Goal: Task Accomplishment & Management: Manage account settings

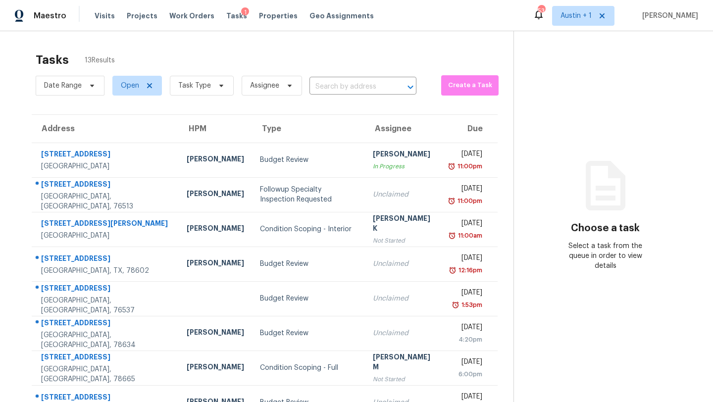
click at [226, 14] on span "Tasks" at bounding box center [236, 15] width 21 height 7
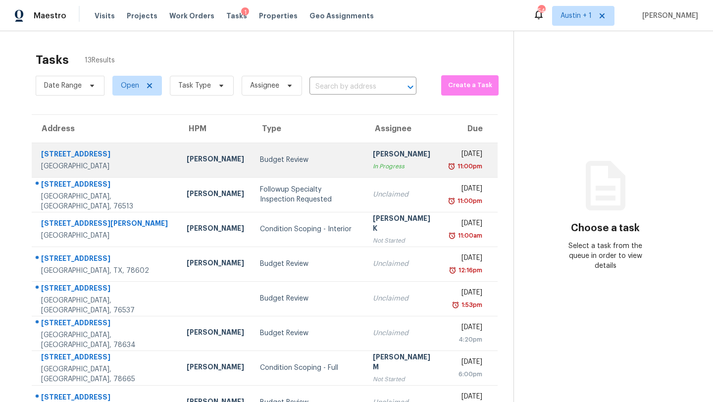
click at [260, 159] on div "Budget Review" at bounding box center [308, 160] width 97 height 10
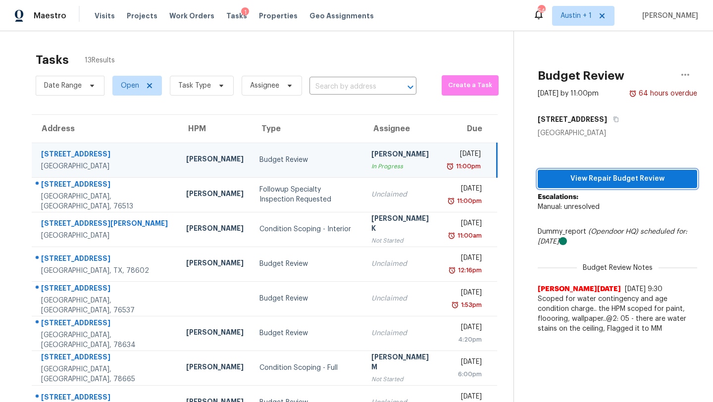
click at [573, 180] on span "View Repair Budget Review" at bounding box center [617, 179] width 144 height 12
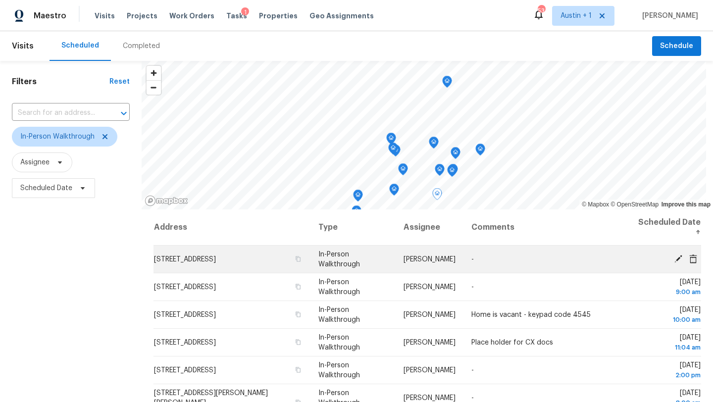
scroll to position [122, 0]
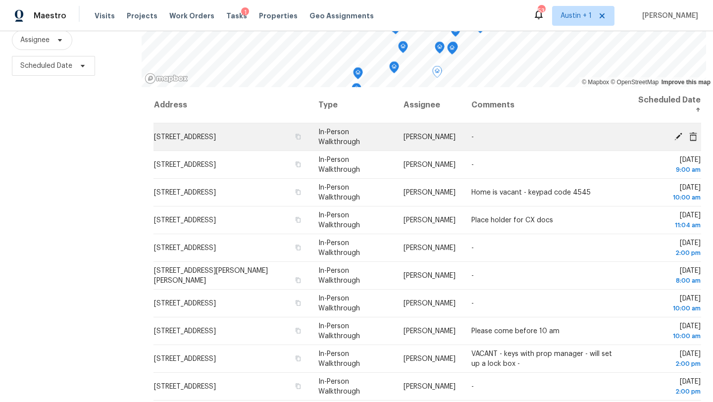
click at [229, 141] on td "[STREET_ADDRESS]" at bounding box center [231, 137] width 157 height 28
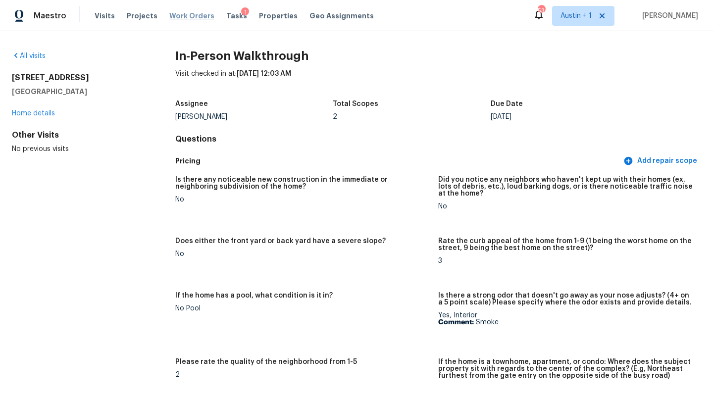
click at [179, 13] on span "Work Orders" at bounding box center [191, 16] width 45 height 10
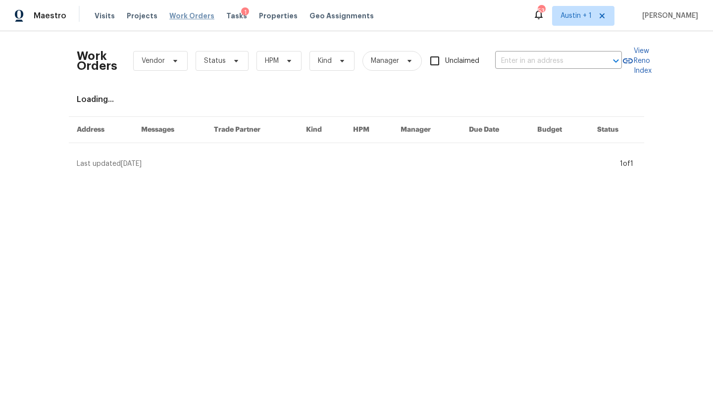
click at [192, 18] on span "Work Orders" at bounding box center [191, 16] width 45 height 10
click at [180, 20] on span "Work Orders" at bounding box center [191, 16] width 45 height 10
click at [137, 15] on span "Projects" at bounding box center [142, 16] width 31 height 10
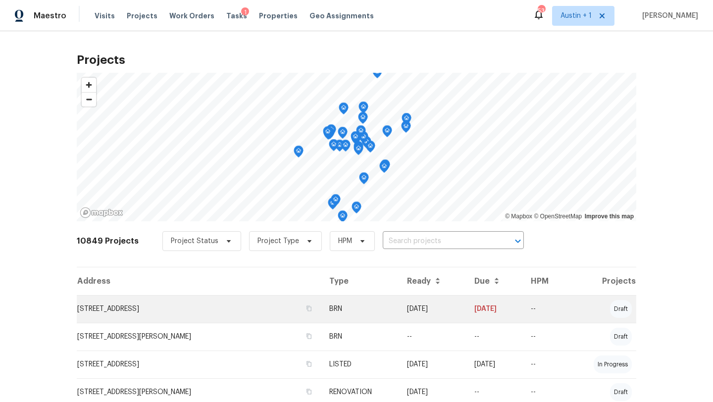
click at [180, 312] on td "[STREET_ADDRESS]" at bounding box center [199, 309] width 245 height 28
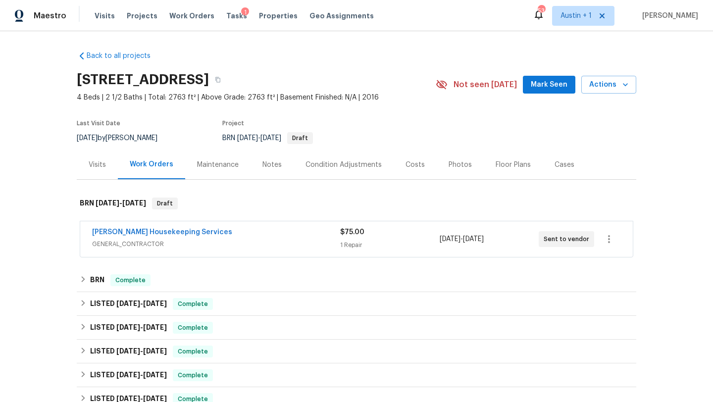
click at [560, 86] on span "Mark Seen" at bounding box center [549, 85] width 37 height 12
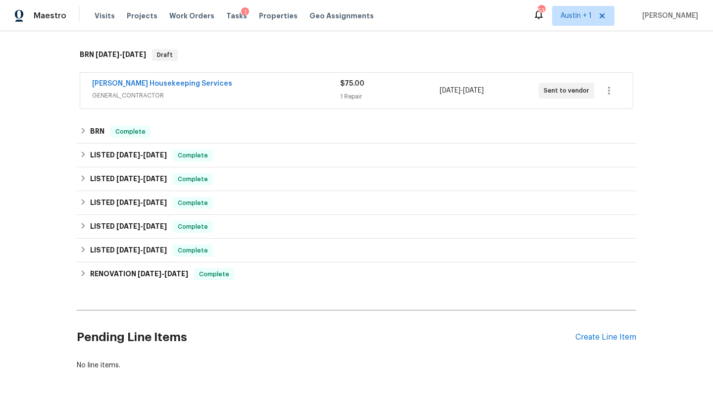
scroll to position [184, 0]
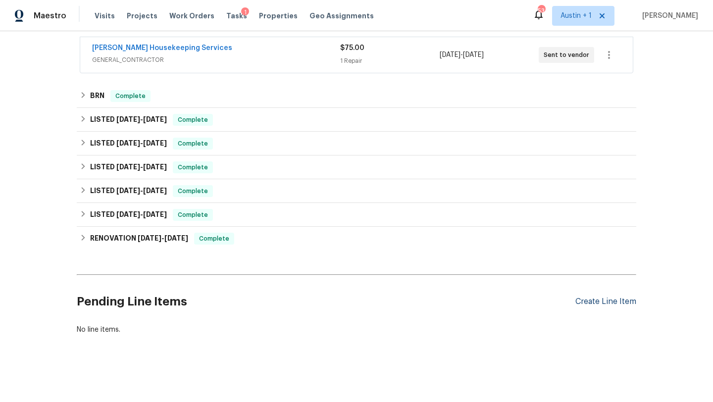
click at [587, 304] on div "Create Line Item" at bounding box center [605, 301] width 61 height 9
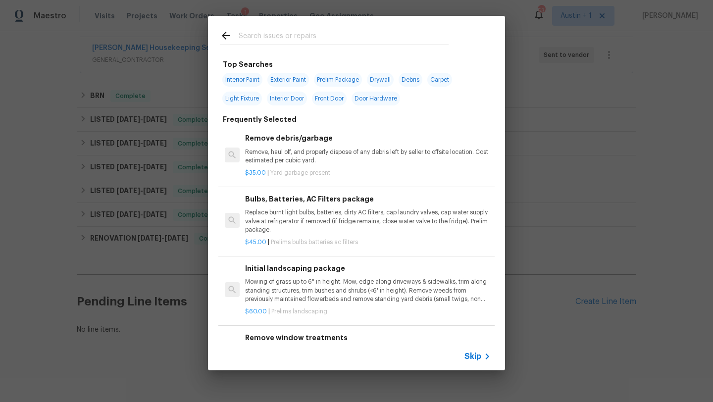
click at [282, 37] on input "text" at bounding box center [344, 37] width 210 height 15
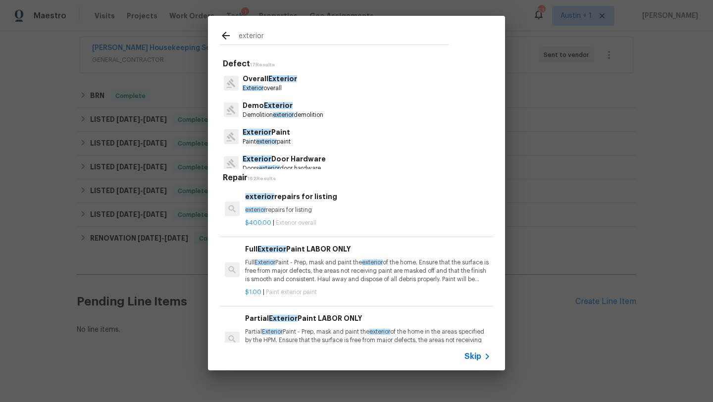
type input "exterior"
click at [286, 146] on p "Paint exterior paint" at bounding box center [267, 142] width 48 height 8
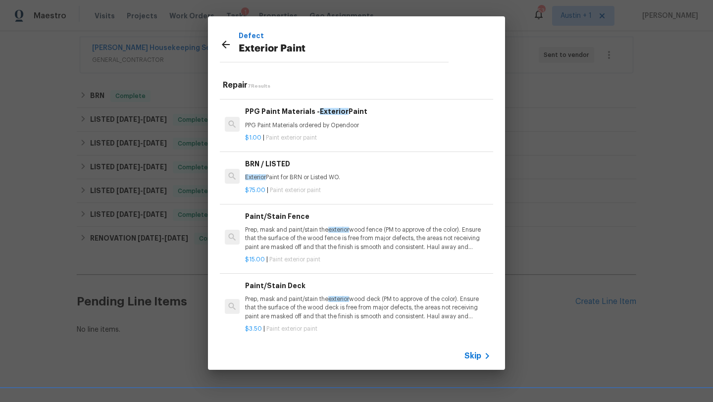
scroll to position [188, 0]
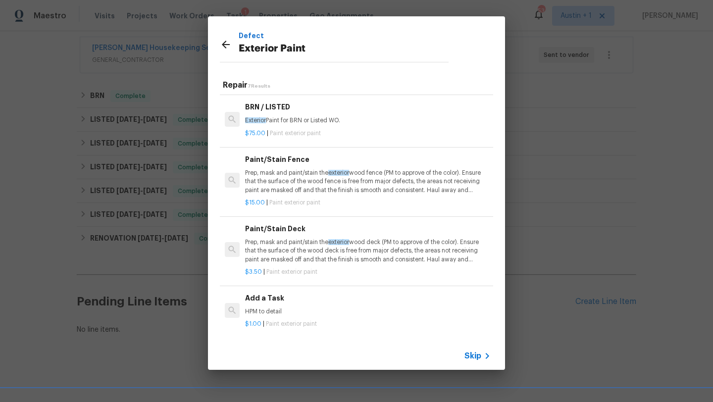
click at [224, 45] on icon at bounding box center [226, 45] width 12 height 12
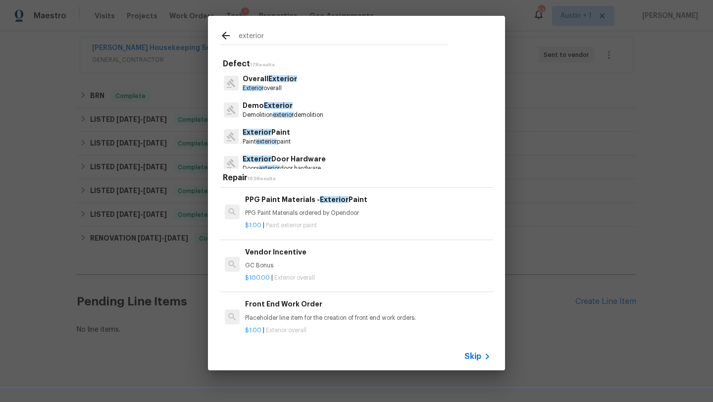
scroll to position [171, 0]
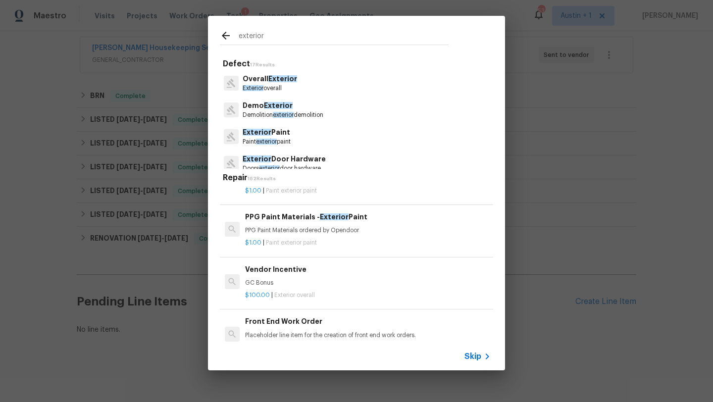
drag, startPoint x: 271, startPoint y: 38, endPoint x: 180, endPoint y: 33, distance: 90.7
click at [180, 33] on div "exterior Defect 17 Results Overall Exterior Exterior overall Demo Exterior Demo…" at bounding box center [356, 193] width 713 height 386
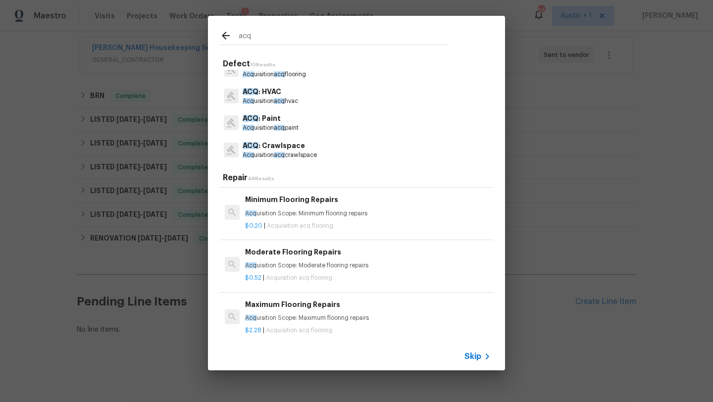
scroll to position [72, 0]
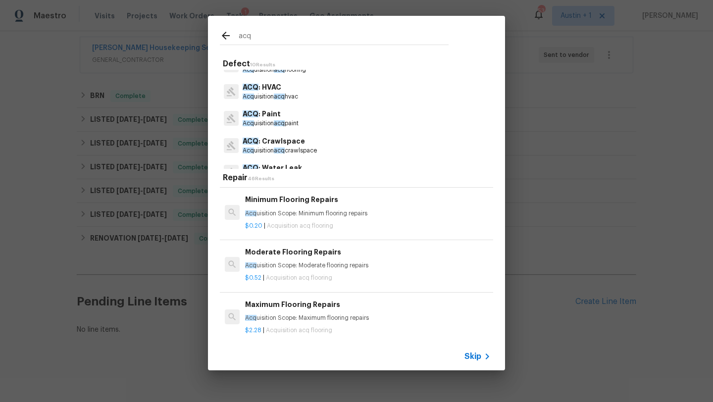
type input "acq"
click at [276, 111] on p "ACQ : Paint" at bounding box center [271, 114] width 56 height 10
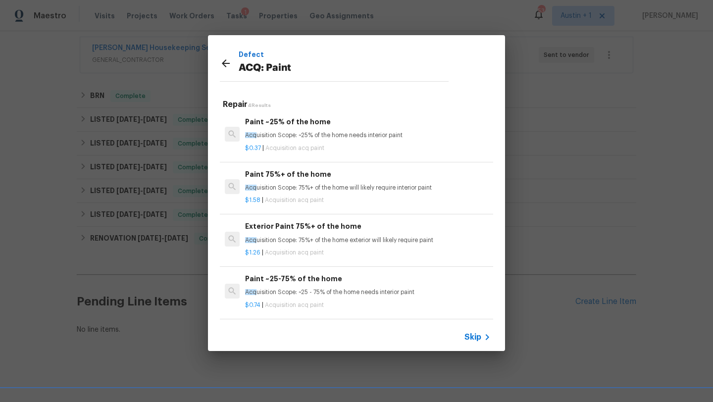
click at [303, 242] on p "Acq uisition Scope: 75%+ of the home exterior will likely require paint" at bounding box center [367, 240] width 245 height 8
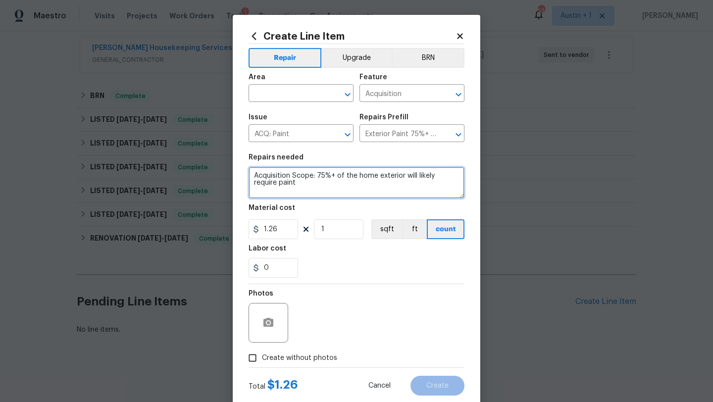
drag, startPoint x: 283, startPoint y: 189, endPoint x: 233, endPoint y: 158, distance: 59.3
click at [233, 158] on div "Create Line Item Repair Upgrade BRN Area ​ Feature Acquisition ​ Issue ACQ: Pai…" at bounding box center [356, 213] width 247 height 396
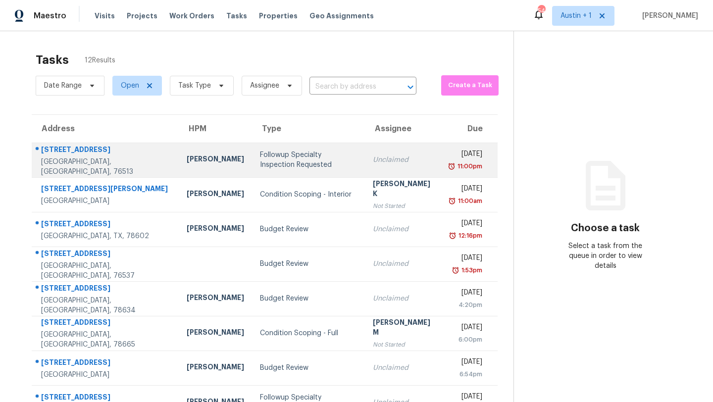
click at [187, 161] on td "[PERSON_NAME]" at bounding box center [215, 160] width 73 height 35
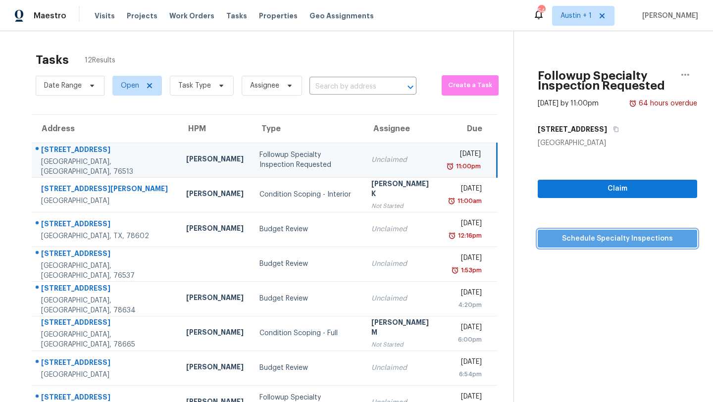
click at [559, 240] on span "Schedule Specialty Inspections" at bounding box center [617, 239] width 144 height 12
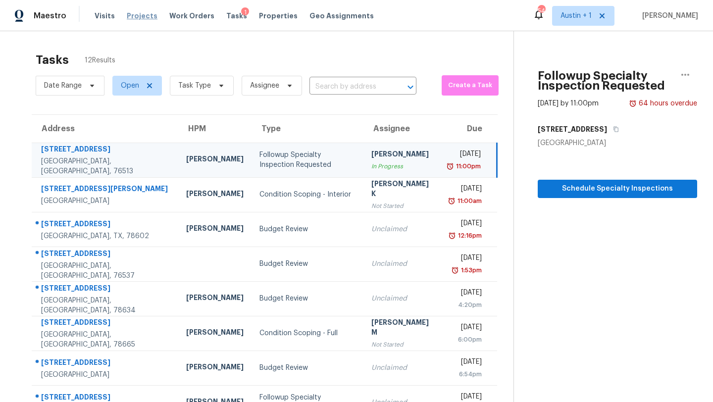
click at [143, 13] on span "Projects" at bounding box center [142, 16] width 31 height 10
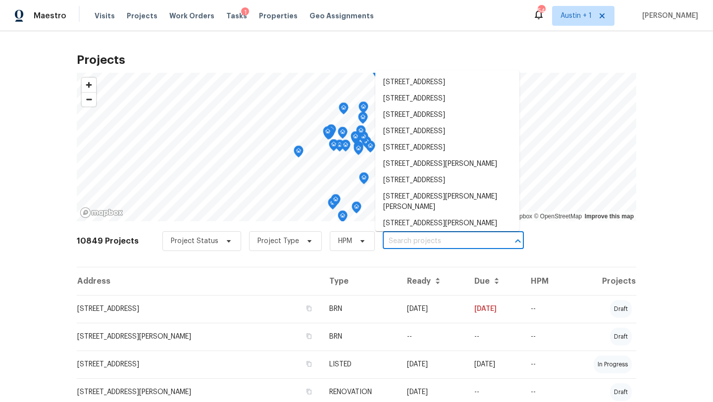
click at [423, 242] on input "text" at bounding box center [439, 241] width 113 height 15
paste input "3904 Pecan Ct, Schertz, TX 78108"
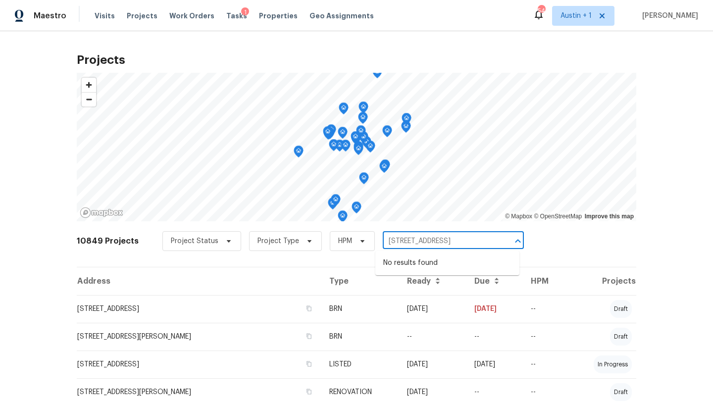
drag, startPoint x: 426, startPoint y: 238, endPoint x: 589, endPoint y: 268, distance: 166.0
type input "3904 Pecan C"
click at [576, 21] on span "Austin + 1" at bounding box center [583, 16] width 62 height 20
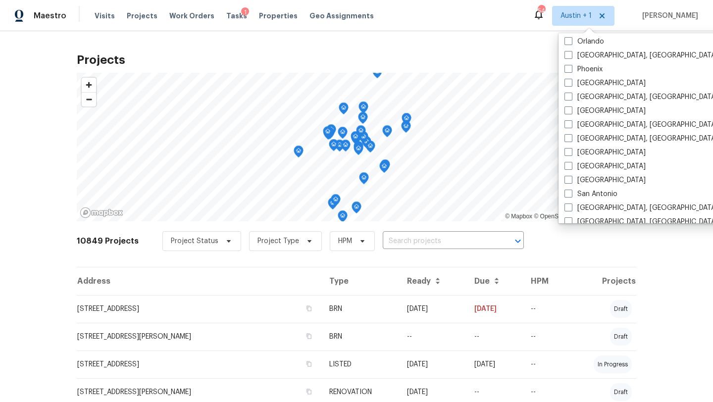
scroll to position [663, 0]
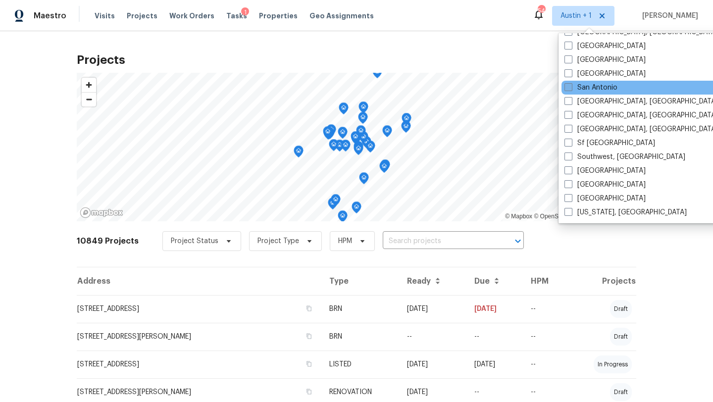
click at [587, 86] on label "San Antonio" at bounding box center [590, 88] width 53 height 10
click at [571, 86] on input "San Antonio" at bounding box center [567, 86] width 6 height 6
checkbox input "true"
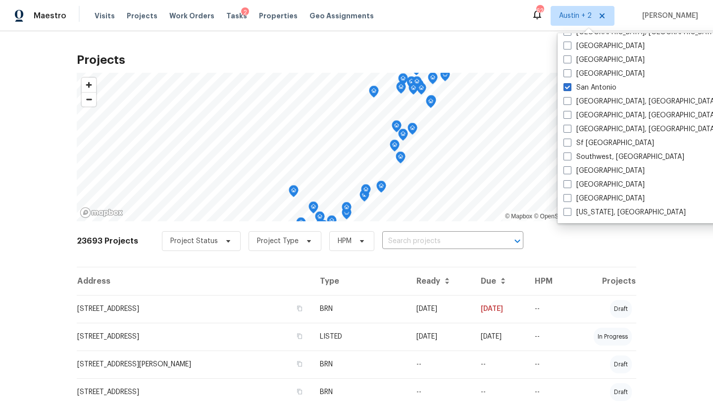
click at [23, 311] on div "Projects © Mapbox © OpenStreetMap Improve this map 23693 Projects Project Statu…" at bounding box center [356, 216] width 713 height 371
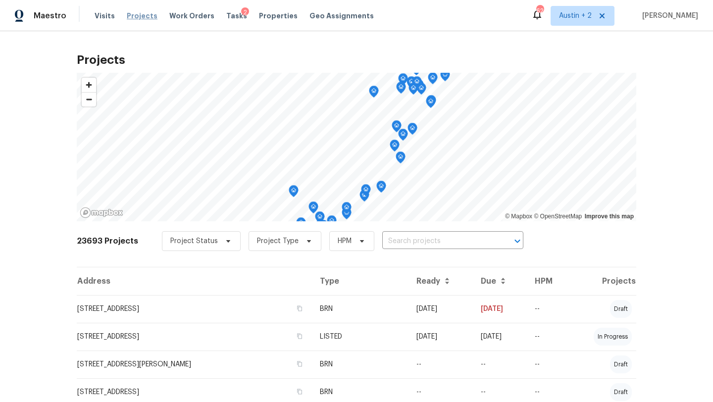
click at [145, 13] on span "Projects" at bounding box center [142, 16] width 31 height 10
click at [417, 240] on input "text" at bounding box center [438, 241] width 113 height 15
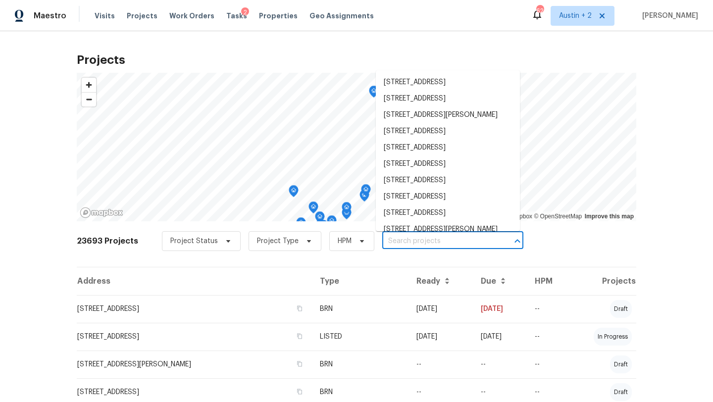
paste input "[STREET_ADDRESS]"
type input "[STREET_ADDRESS]"
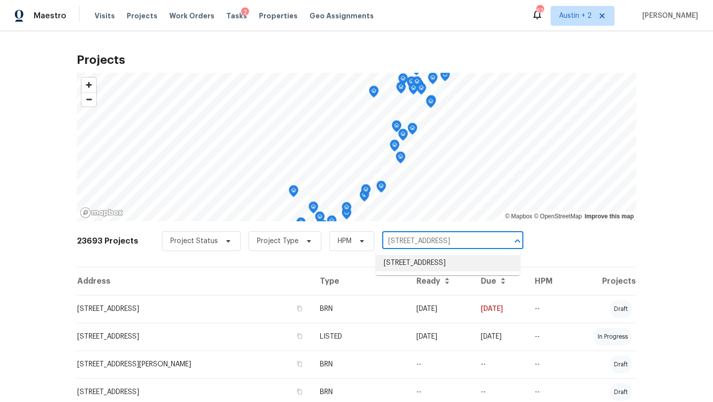
click at [403, 262] on li "[STREET_ADDRESS]" at bounding box center [448, 263] width 144 height 16
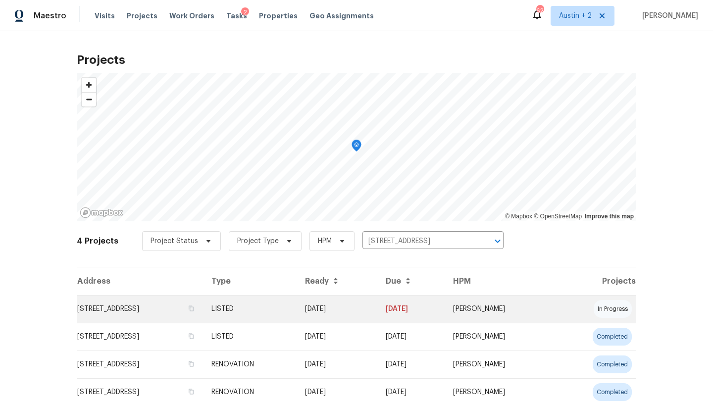
click at [105, 304] on td "[STREET_ADDRESS]" at bounding box center [140, 309] width 127 height 28
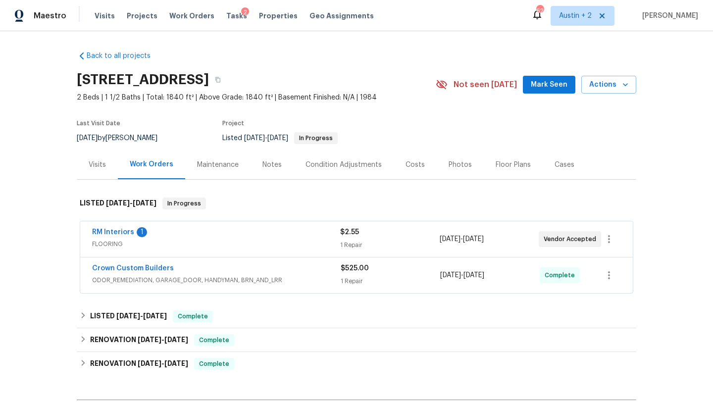
click at [262, 163] on div "Notes" at bounding box center [271, 165] width 19 height 10
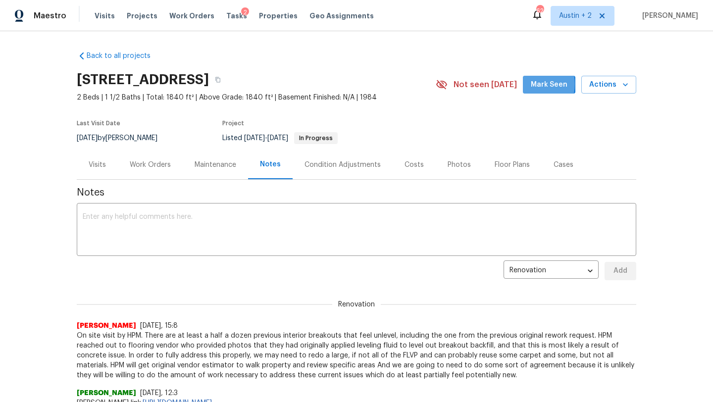
click at [534, 84] on button "Mark Seen" at bounding box center [549, 85] width 52 height 18
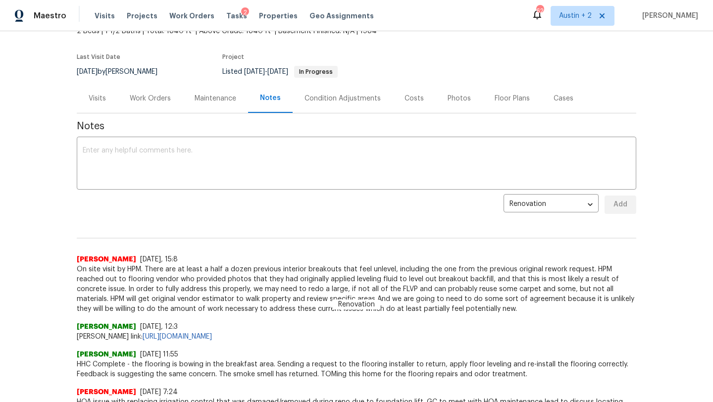
scroll to position [64, 0]
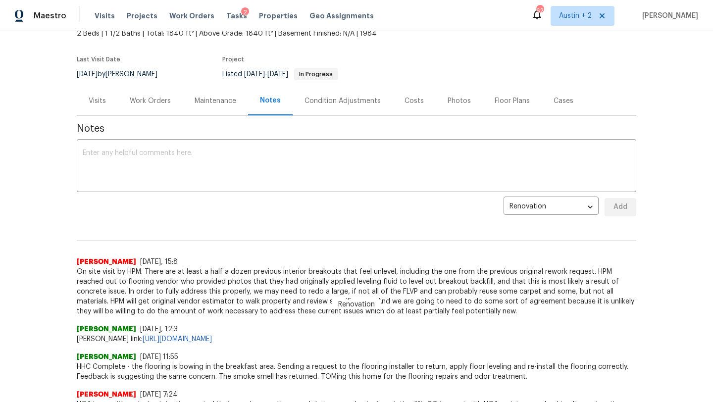
click at [164, 98] on div "Work Orders" at bounding box center [150, 101] width 41 height 10
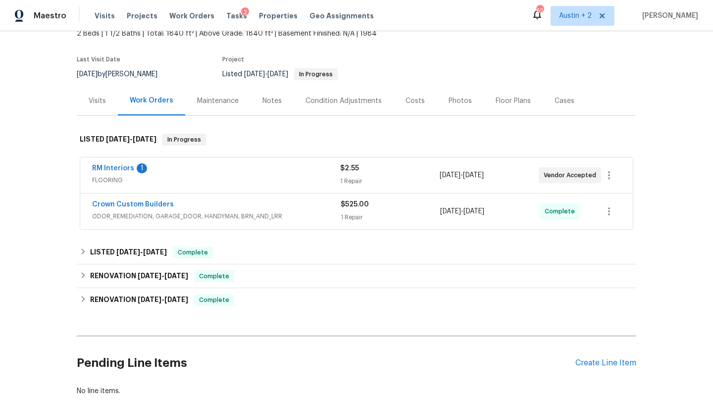
click at [279, 177] on span "FLOORING" at bounding box center [216, 180] width 248 height 10
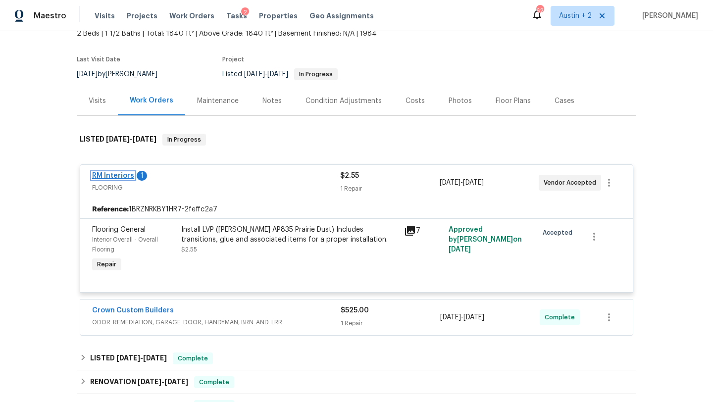
click at [128, 175] on link "RM Interiors" at bounding box center [113, 175] width 42 height 7
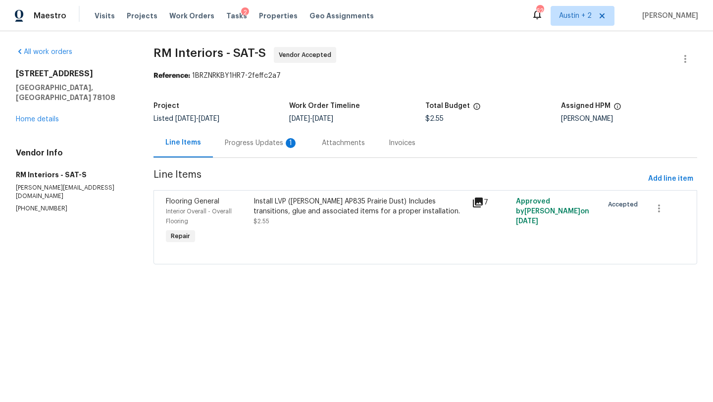
click at [254, 143] on div "Progress Updates 1" at bounding box center [261, 143] width 73 height 10
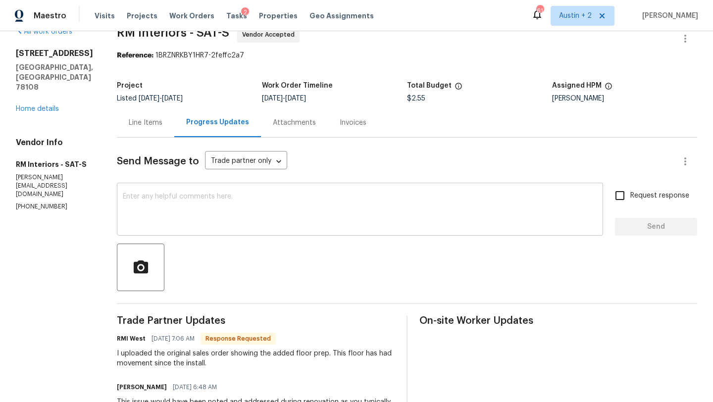
scroll to position [8, 0]
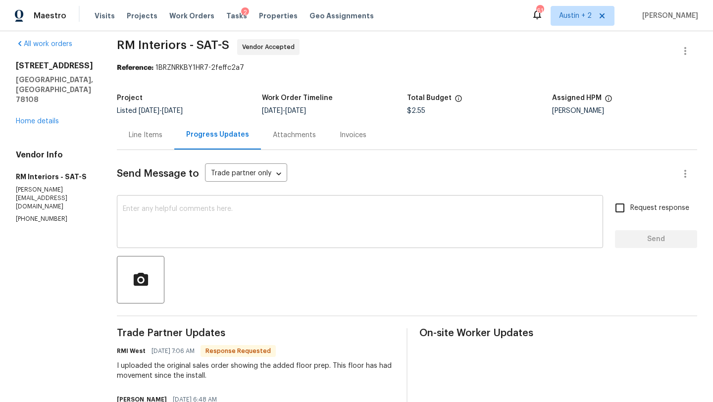
click at [249, 207] on textarea at bounding box center [360, 222] width 474 height 35
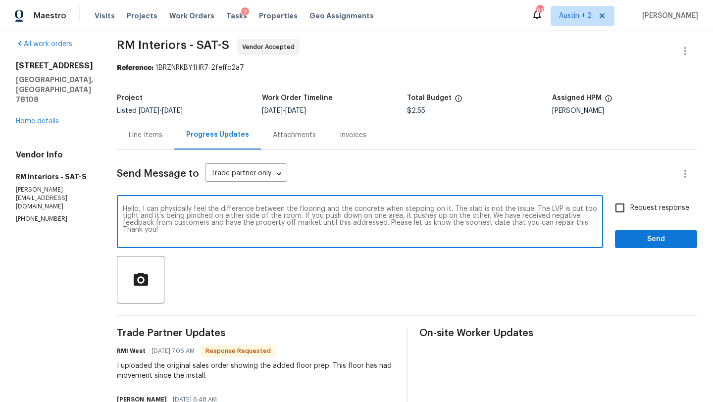
click at [304, 215] on textarea "Hello, I can physically feel the difference between the flooring and the concre…" at bounding box center [360, 222] width 474 height 35
click at [592, 226] on textarea "Hello, I can physically feel the difference between the flooring and the concre…" at bounding box center [360, 222] width 474 height 35
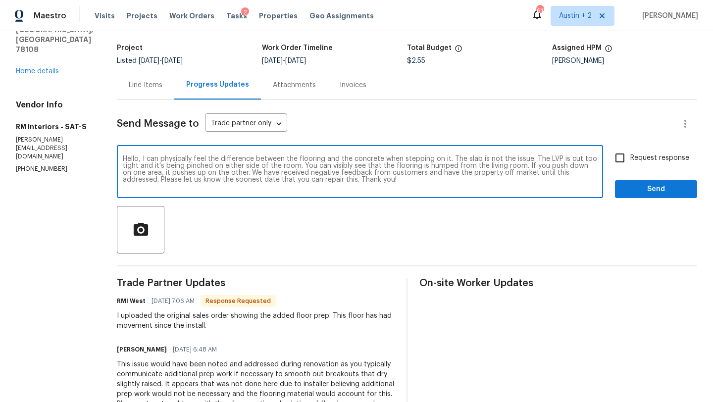
scroll to position [57, 0]
type textarea "Hello, I can physically feel the difference between the flooring and the concre…"
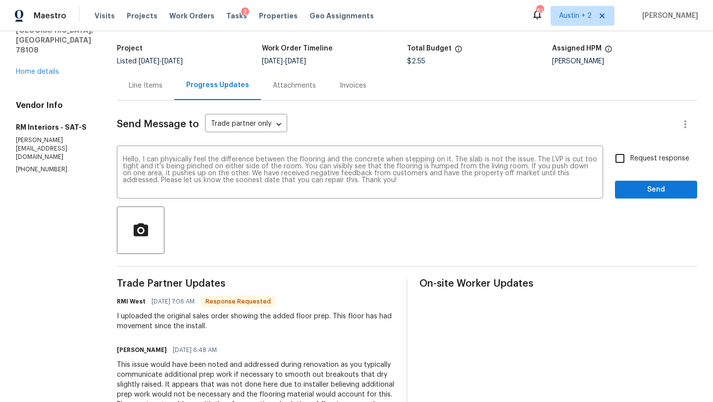
click at [639, 157] on span "Request response" at bounding box center [659, 158] width 59 height 10
click at [630, 157] on input "Request response" at bounding box center [619, 158] width 21 height 21
checkbox input "true"
click at [649, 194] on span "Send" at bounding box center [656, 190] width 66 height 12
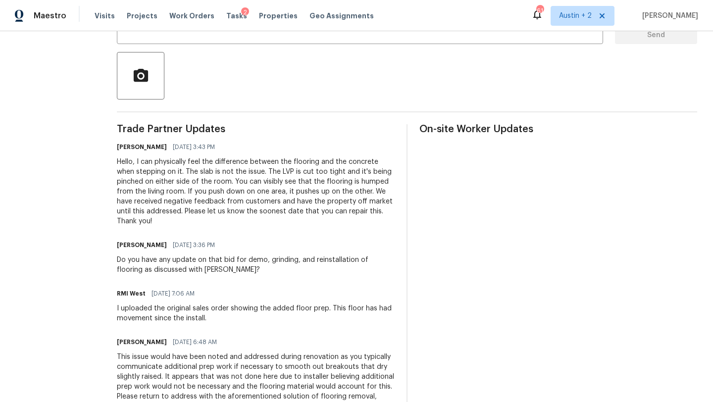
scroll to position [190, 0]
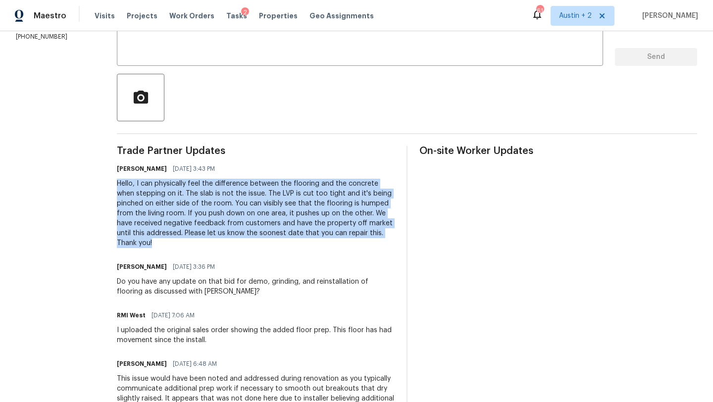
drag, startPoint x: 168, startPoint y: 245, endPoint x: 109, endPoint y: 179, distance: 89.4
click at [109, 179] on div "All work orders 3904 Pecan Ct Schertz, TX 78108 Home details Vendor Info RM Int…" at bounding box center [356, 204] width 713 height 727
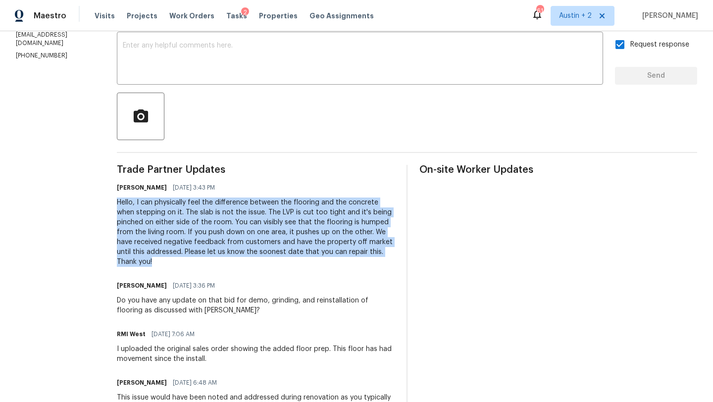
scroll to position [169, 0]
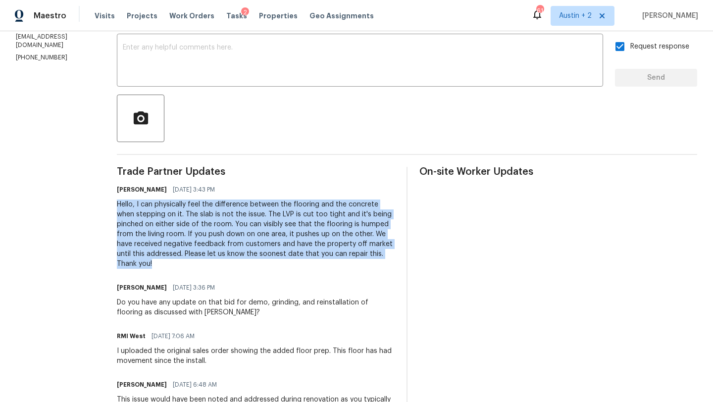
click at [236, 262] on div "Hello, I can physically feel the difference between the flooring and the concre…" at bounding box center [256, 233] width 278 height 69
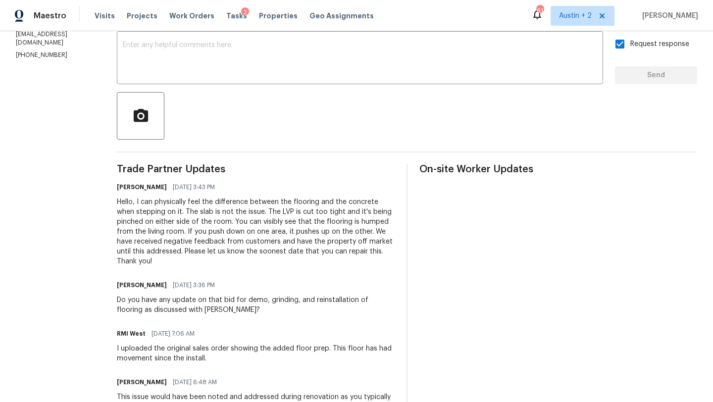
scroll to position [0, 0]
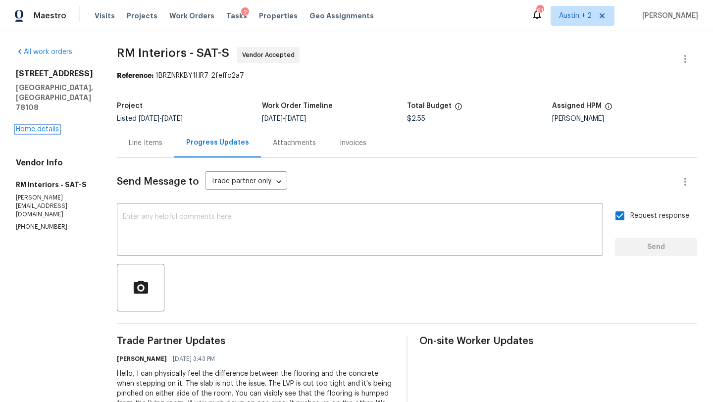
click at [51, 126] on link "Home details" at bounding box center [37, 129] width 43 height 7
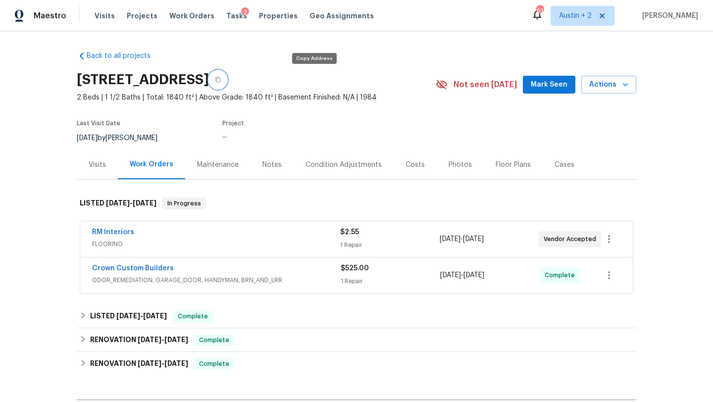
click at [221, 77] on icon "button" at bounding box center [218, 80] width 6 height 6
click at [549, 82] on span "Mark Seen" at bounding box center [549, 85] width 37 height 12
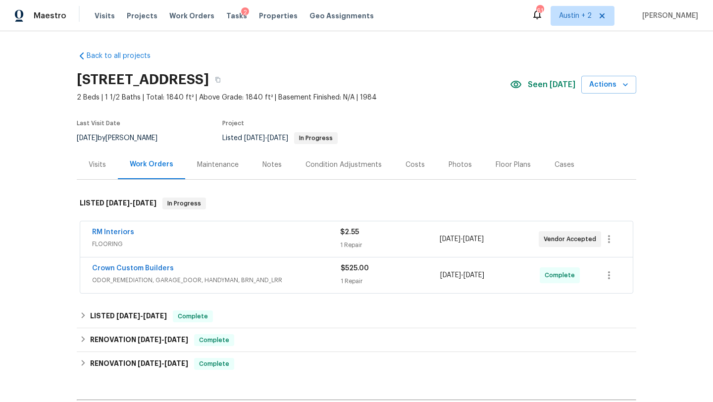
click at [285, 237] on div "RM Interiors" at bounding box center [216, 233] width 248 height 12
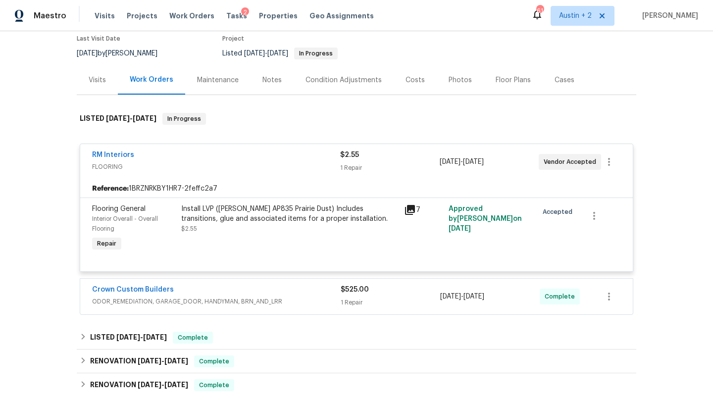
scroll to position [86, 0]
click at [222, 82] on div "Maintenance" at bounding box center [218, 79] width 42 height 10
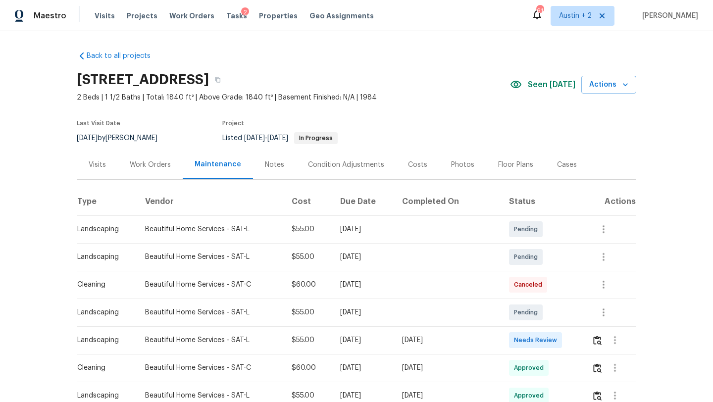
click at [157, 167] on div "Work Orders" at bounding box center [150, 165] width 41 height 10
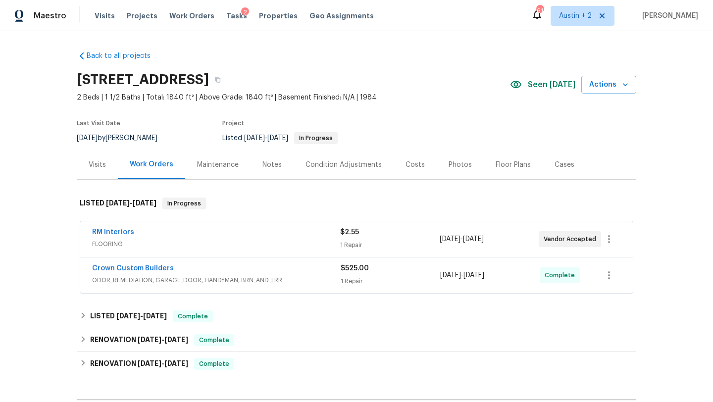
click at [205, 245] on span "FLOORING" at bounding box center [216, 244] width 248 height 10
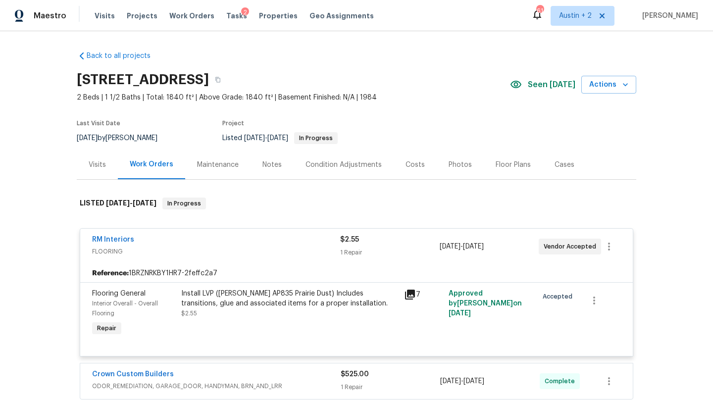
click at [112, 234] on div "RM Interiors FLOORING $2.55 1 Repair 8/4/2025 - 8/8/2025 Vendor Accepted" at bounding box center [356, 247] width 552 height 36
click at [113, 240] on link "RM Interiors" at bounding box center [113, 239] width 42 height 7
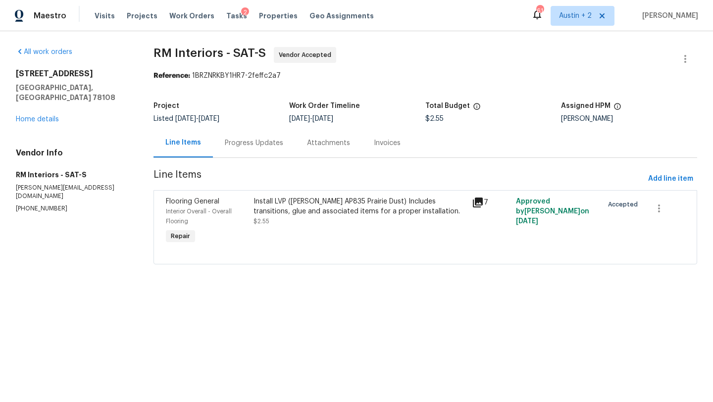
click at [254, 135] on div "Progress Updates" at bounding box center [254, 142] width 82 height 29
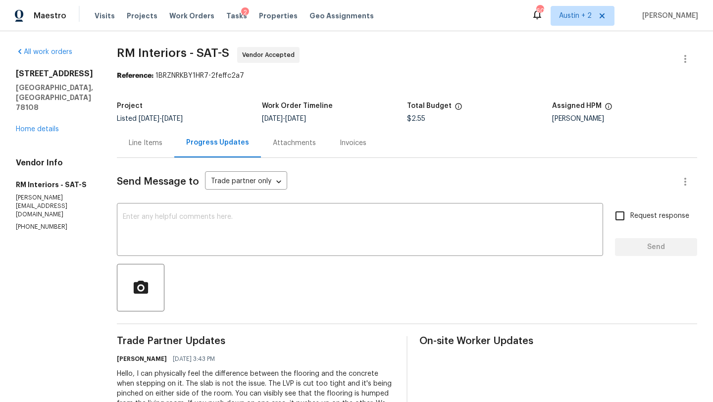
click at [148, 141] on div "Line Items" at bounding box center [146, 143] width 34 height 10
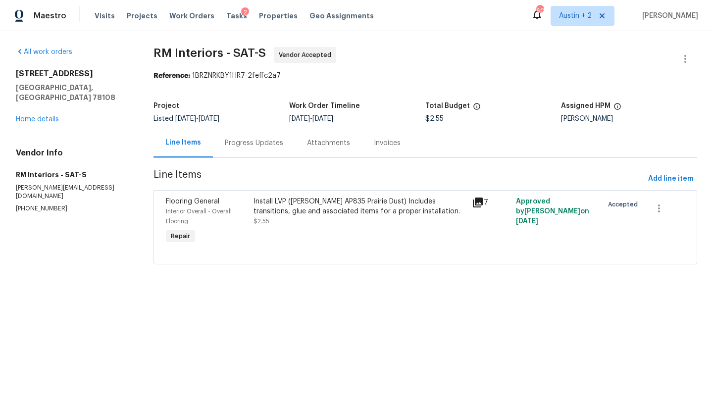
click at [34, 114] on div "3904 Pecan Ct Schertz, TX 78108 Home details" at bounding box center [73, 96] width 114 height 55
click at [34, 116] on link "Home details" at bounding box center [37, 119] width 43 height 7
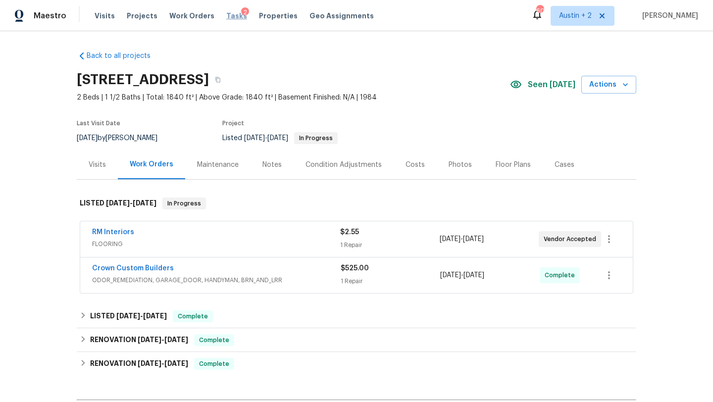
click at [226, 16] on span "Tasks" at bounding box center [236, 15] width 21 height 7
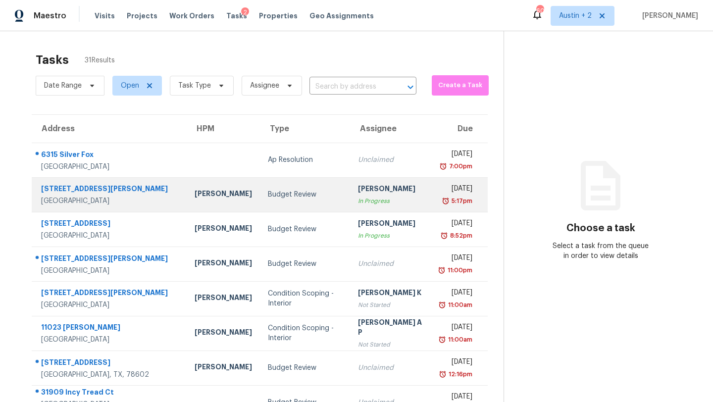
click at [268, 197] on div "Budget Review" at bounding box center [305, 195] width 75 height 10
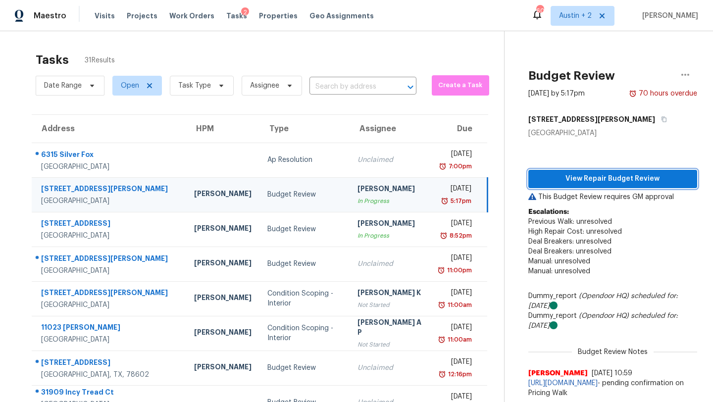
click at [593, 170] on button "View Repair Budget Review" at bounding box center [612, 179] width 169 height 18
click at [188, 11] on span "Work Orders" at bounding box center [191, 16] width 45 height 10
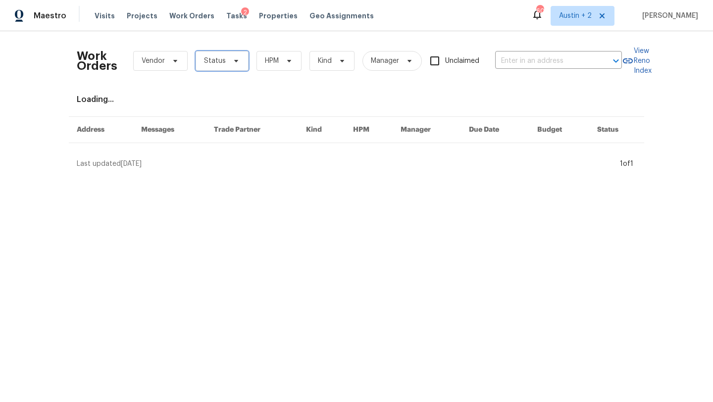
click at [232, 61] on icon at bounding box center [236, 61] width 8 height 8
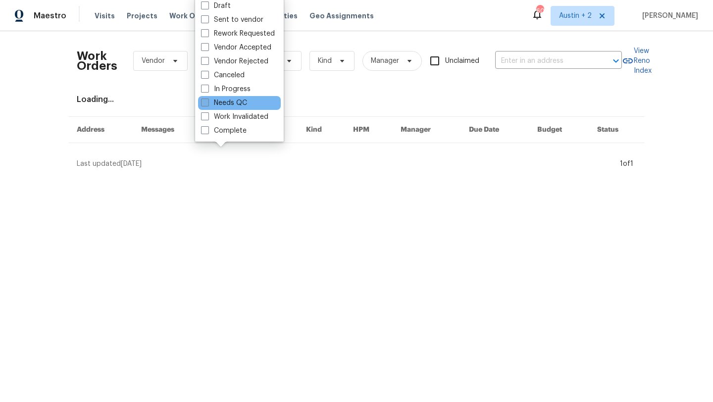
click at [238, 103] on label "Needs QC" at bounding box center [224, 103] width 46 height 10
click at [207, 103] on input "Needs QC" at bounding box center [204, 101] width 6 height 6
checkbox input "true"
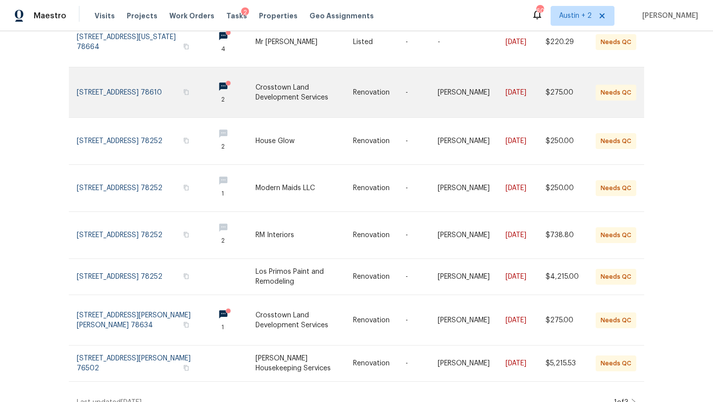
scroll to position [235, 0]
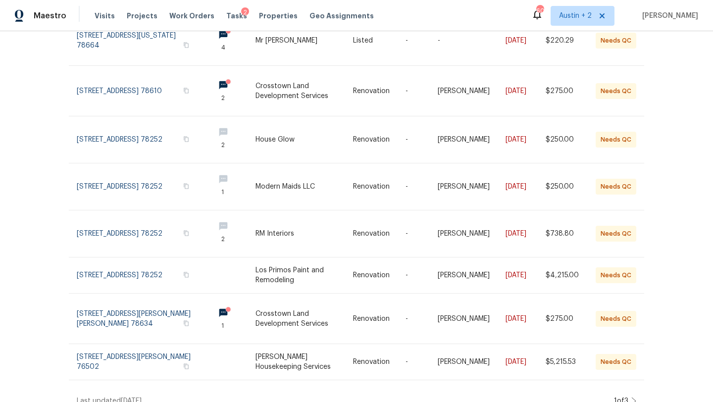
click at [633, 397] on icon at bounding box center [633, 401] width 5 height 8
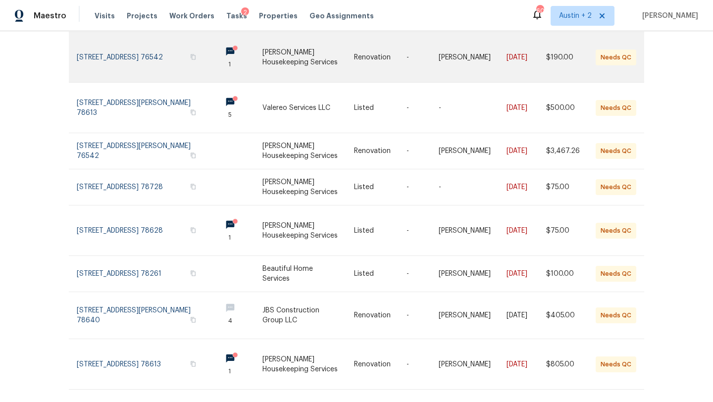
scroll to position [0, 0]
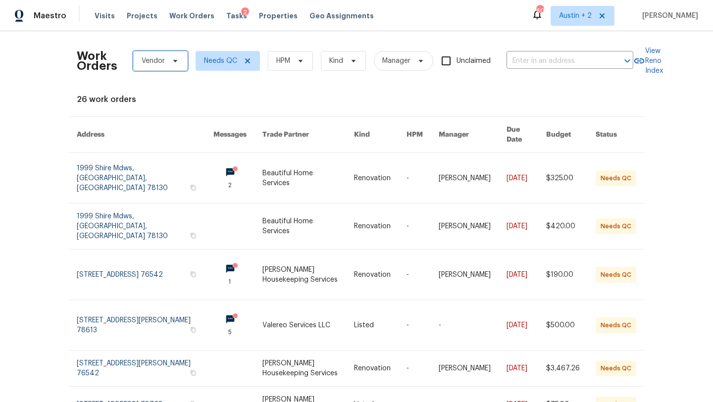
click at [163, 58] on span "Vendor" at bounding box center [153, 61] width 23 height 10
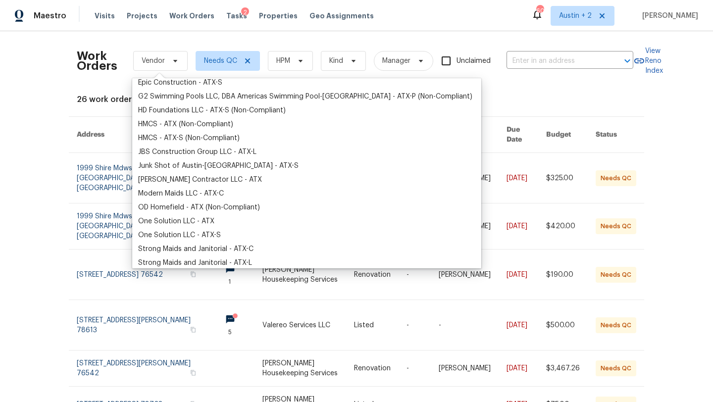
scroll to position [147, 0]
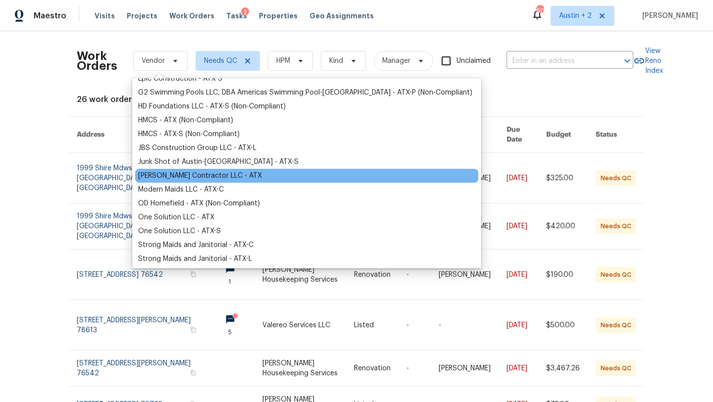
click at [173, 178] on div "Mario Suarez Contractor LLC - ATX" at bounding box center [200, 176] width 124 height 10
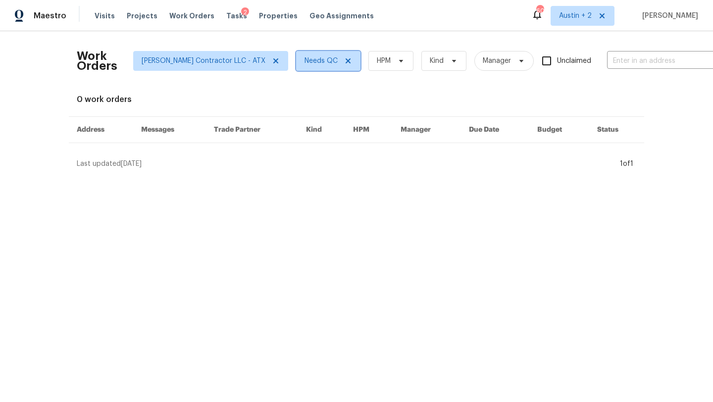
click at [345, 59] on icon at bounding box center [347, 60] width 5 height 5
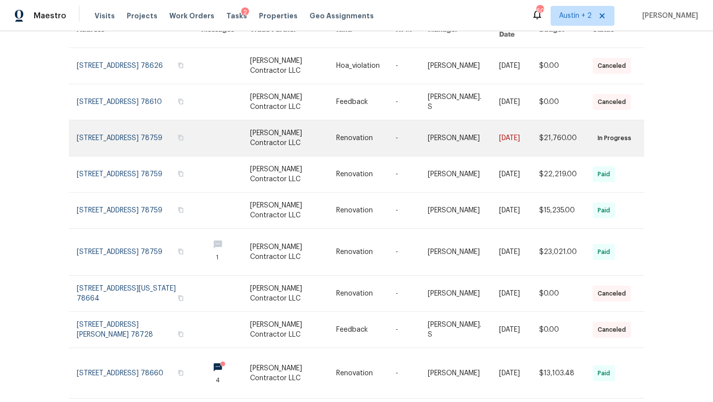
scroll to position [105, 0]
click at [222, 135] on link at bounding box center [225, 138] width 49 height 36
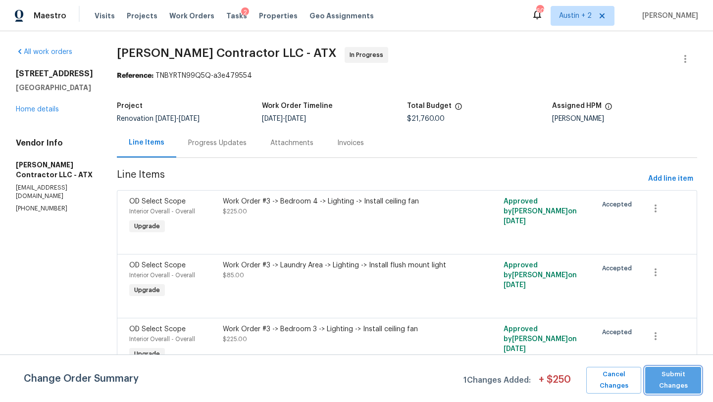
click at [673, 383] on span "Submit Changes" at bounding box center [673, 380] width 46 height 23
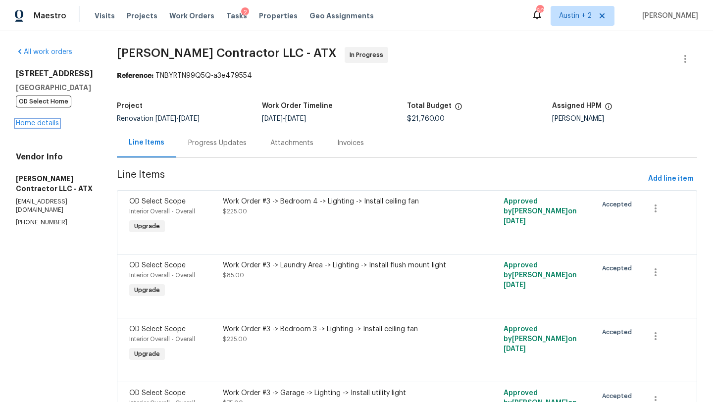
click at [44, 124] on link "Home details" at bounding box center [37, 123] width 43 height 7
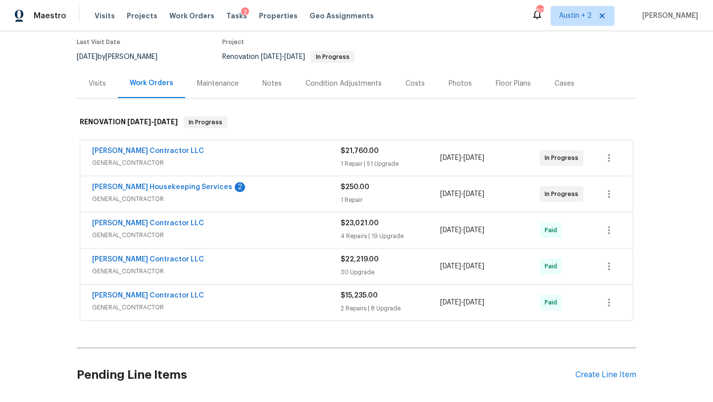
scroll to position [89, 0]
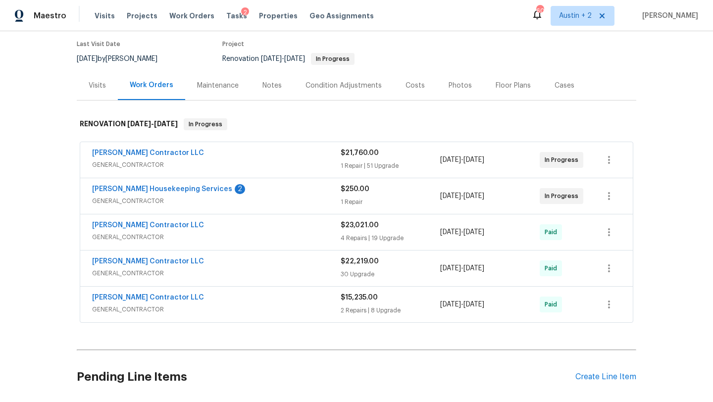
click at [272, 160] on span "GENERAL_CONTRACTOR" at bounding box center [216, 165] width 248 height 10
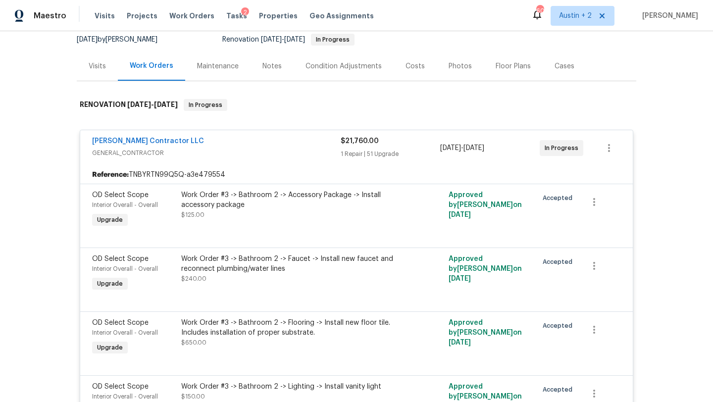
scroll to position [83, 0]
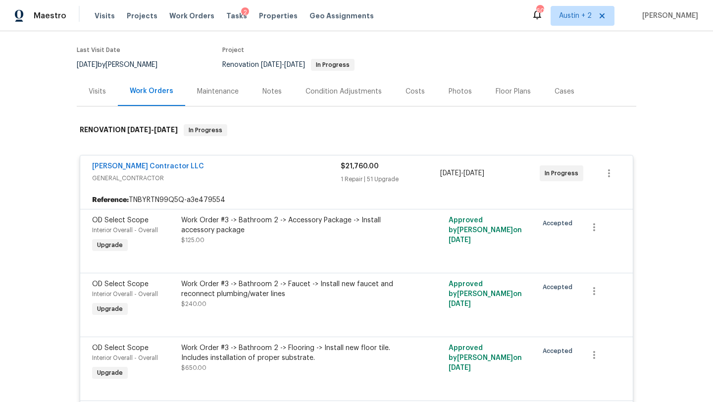
click at [275, 87] on div "Notes" at bounding box center [271, 92] width 19 height 10
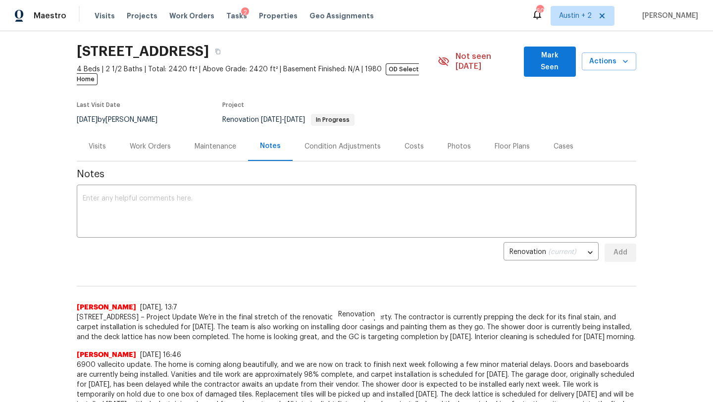
scroll to position [36, 0]
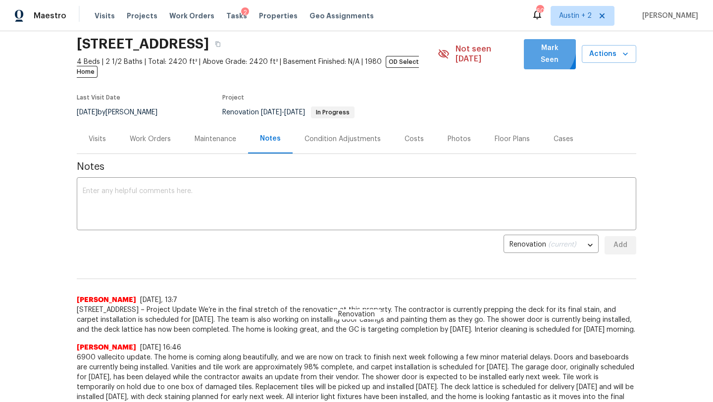
click at [539, 48] on span "Mark Seen" at bounding box center [550, 54] width 36 height 24
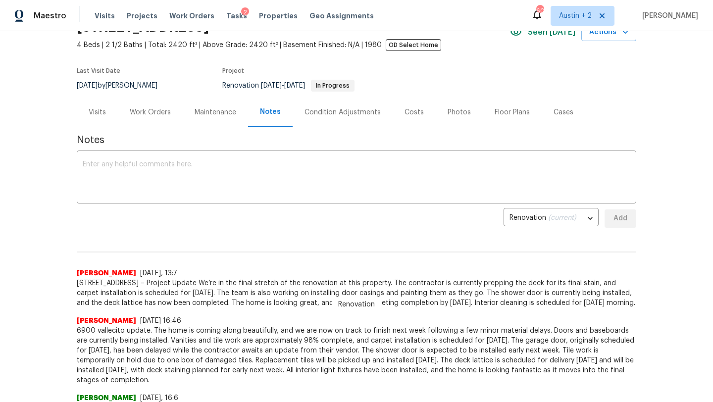
scroll to position [0, 0]
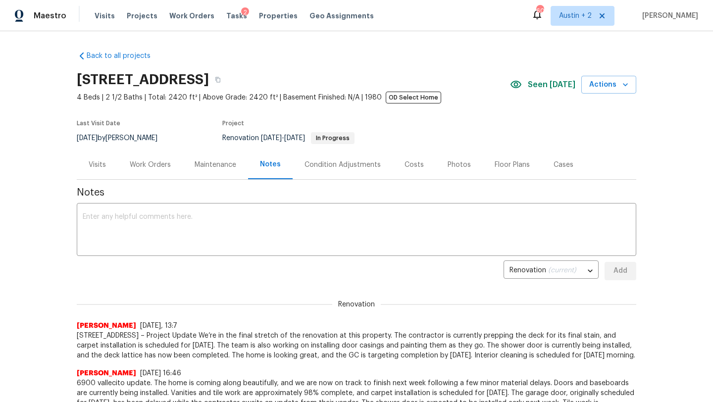
click at [413, 166] on div "Costs" at bounding box center [413, 165] width 19 height 10
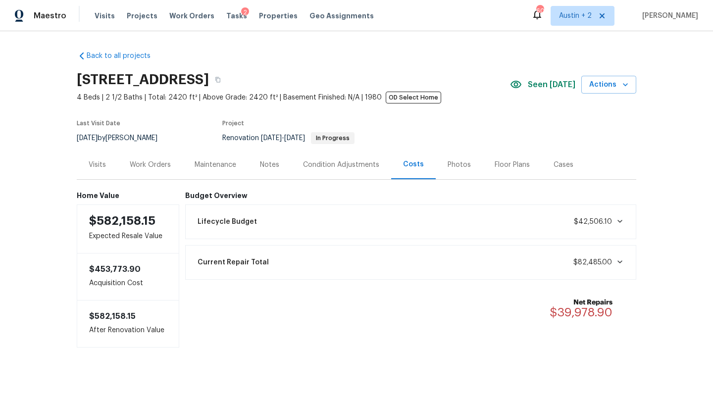
click at [149, 168] on div "Work Orders" at bounding box center [150, 165] width 41 height 10
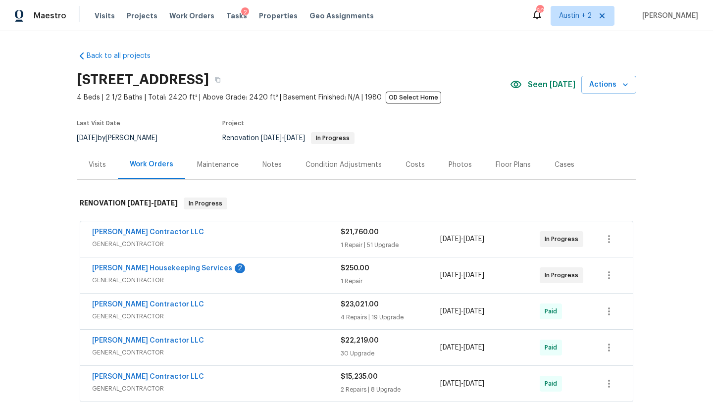
click at [273, 163] on div "Notes" at bounding box center [271, 165] width 19 height 10
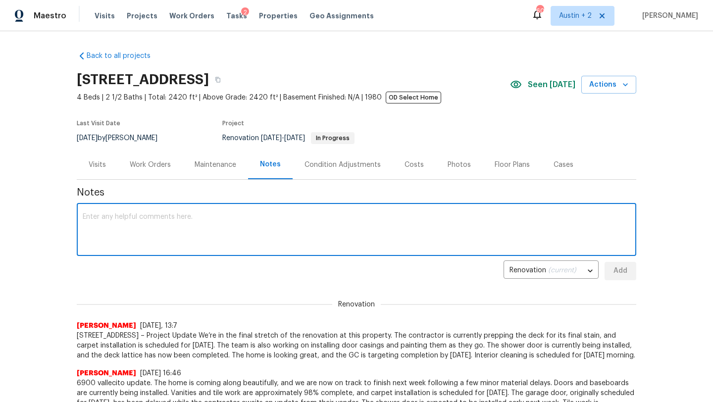
click at [184, 229] on textarea at bounding box center [356, 230] width 547 height 35
type textarea "Final QC/Clean scheduled for this afternoon."
click at [220, 78] on icon "button" at bounding box center [217, 79] width 5 height 5
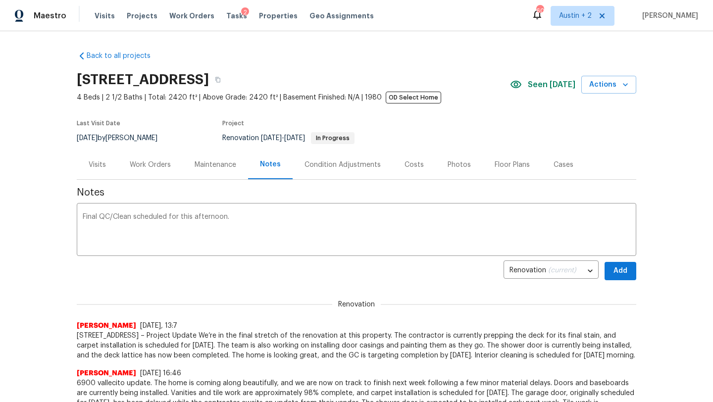
click at [157, 163] on div "Work Orders" at bounding box center [150, 165] width 41 height 10
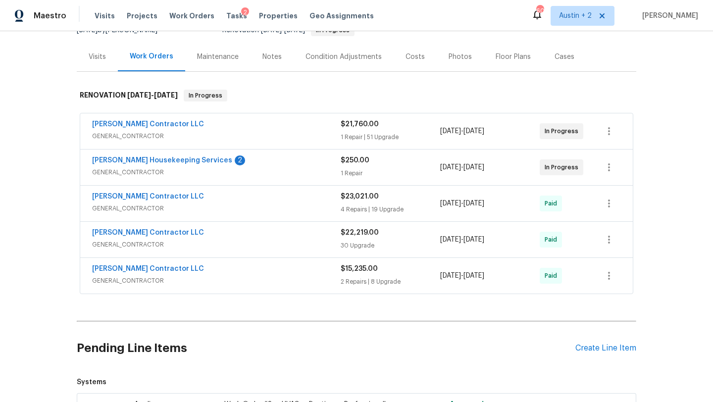
scroll to position [118, 0]
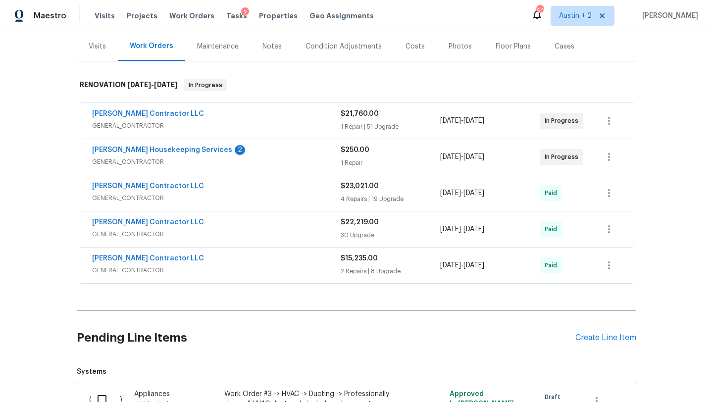
click at [279, 126] on span "GENERAL_CONTRACTOR" at bounding box center [216, 126] width 248 height 10
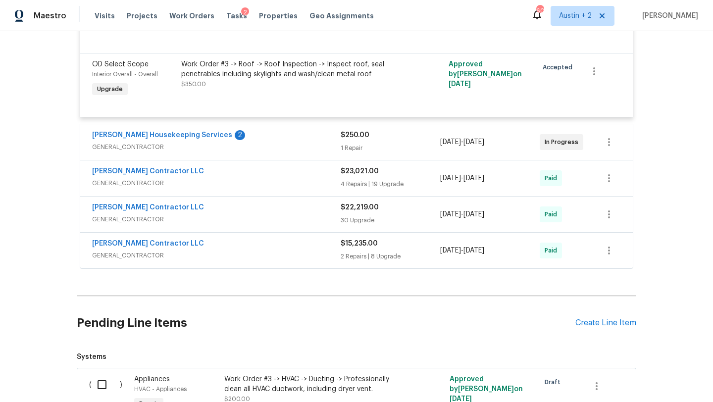
scroll to position [3522, 0]
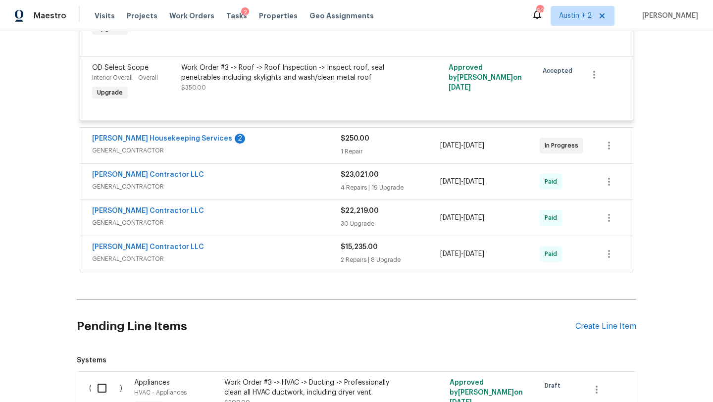
click at [418, 144] on div "$250.00" at bounding box center [390, 139] width 99 height 10
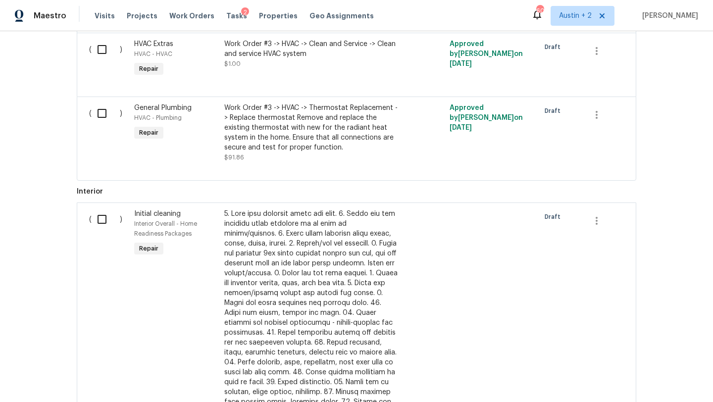
scroll to position [4541, 0]
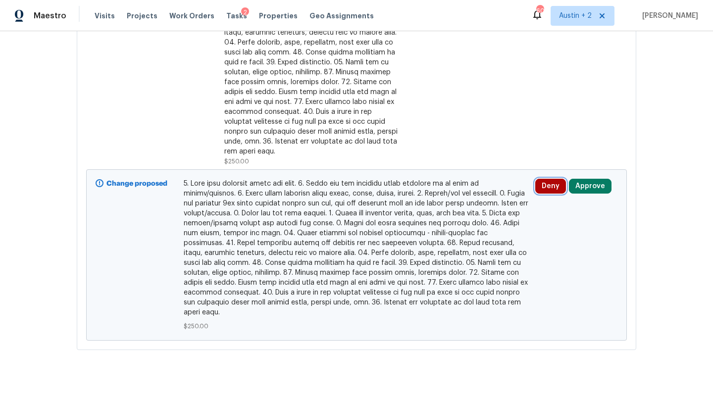
click at [546, 184] on button "Deny" at bounding box center [550, 186] width 31 height 15
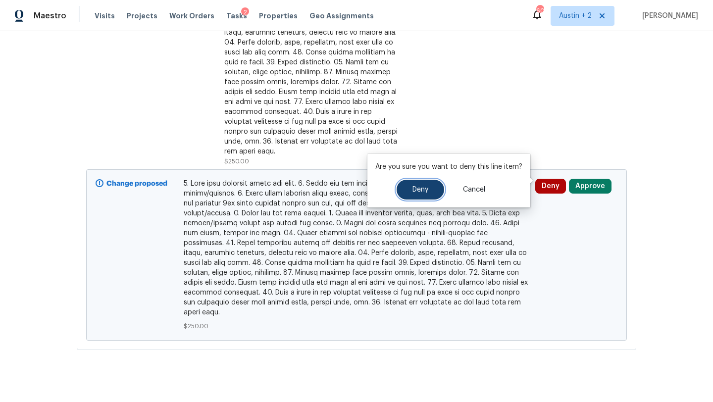
click at [431, 194] on button "Deny" at bounding box center [420, 190] width 48 height 20
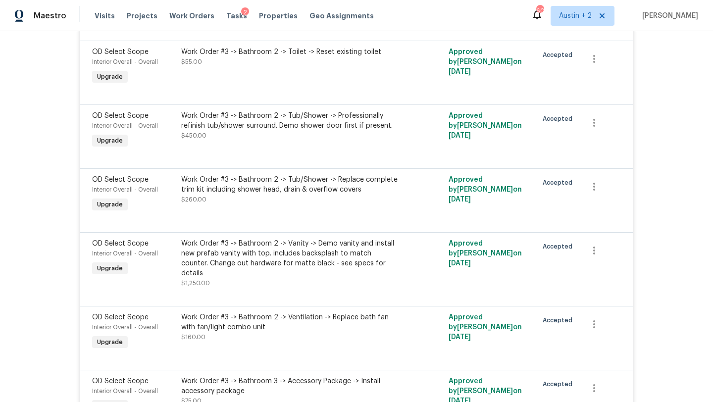
scroll to position [0, 0]
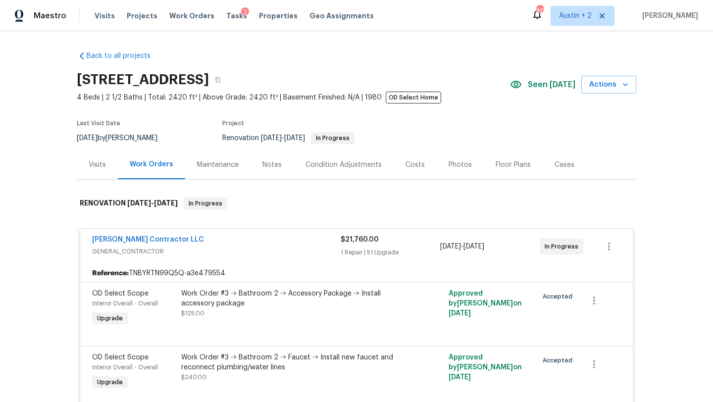
click at [412, 166] on div "Costs" at bounding box center [414, 165] width 19 height 10
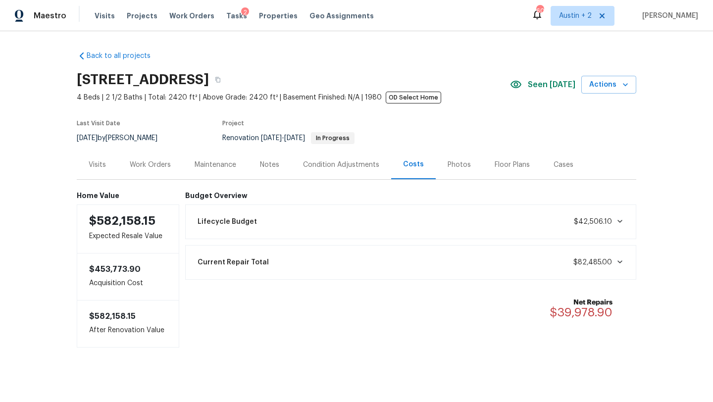
click at [154, 168] on div "Work Orders" at bounding box center [150, 165] width 41 height 10
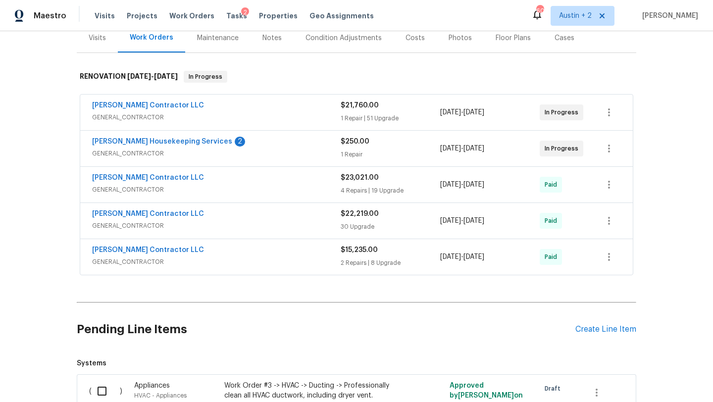
scroll to position [136, 0]
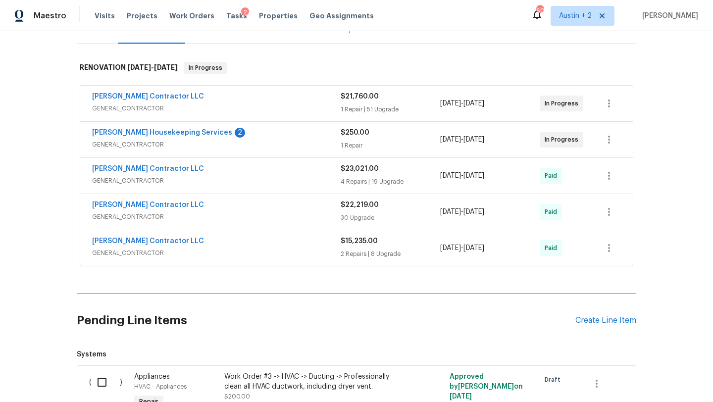
click at [296, 100] on div "[PERSON_NAME] Contractor LLC" at bounding box center [216, 98] width 248 height 12
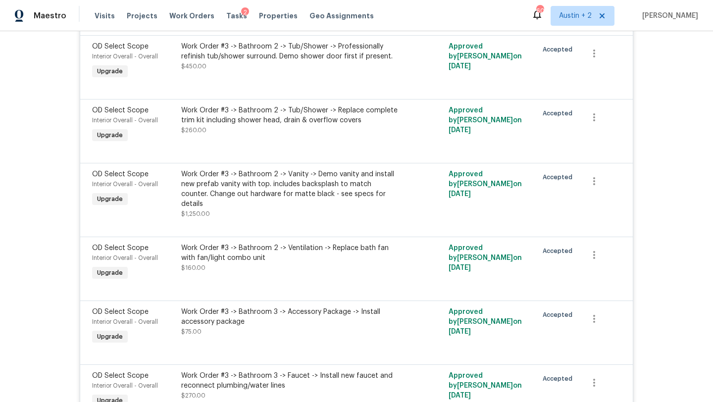
scroll to position [0, 0]
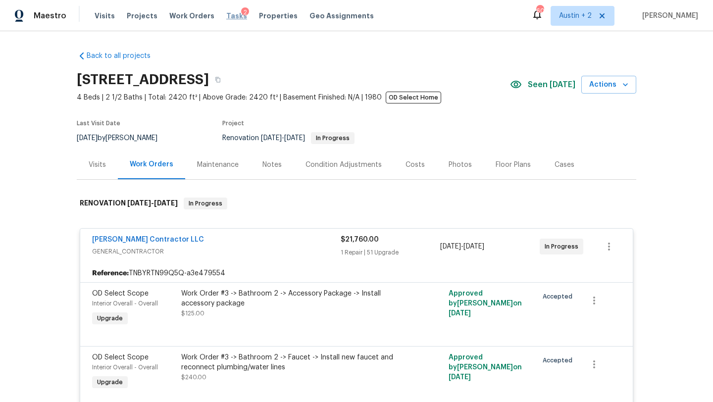
click at [226, 15] on span "Tasks" at bounding box center [236, 15] width 21 height 7
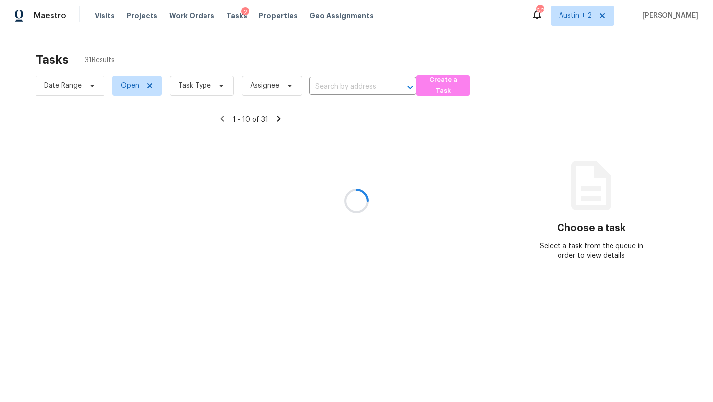
click at [174, 15] on div at bounding box center [356, 201] width 713 height 402
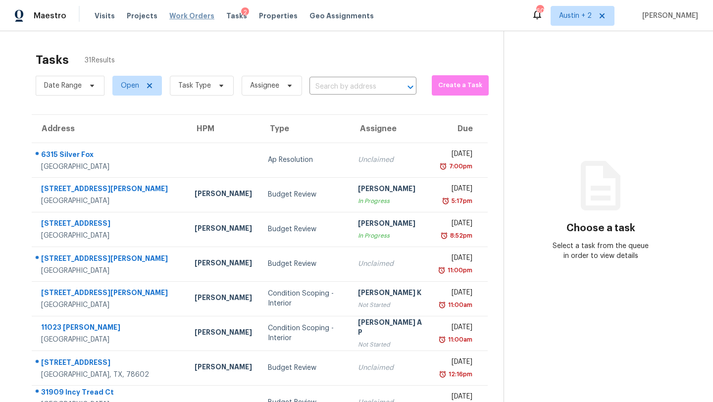
click at [175, 17] on span "Work Orders" at bounding box center [191, 16] width 45 height 10
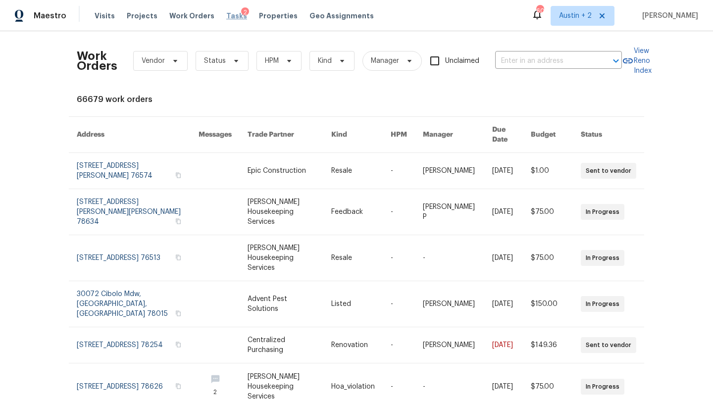
click at [230, 17] on span "Tasks" at bounding box center [236, 15] width 21 height 7
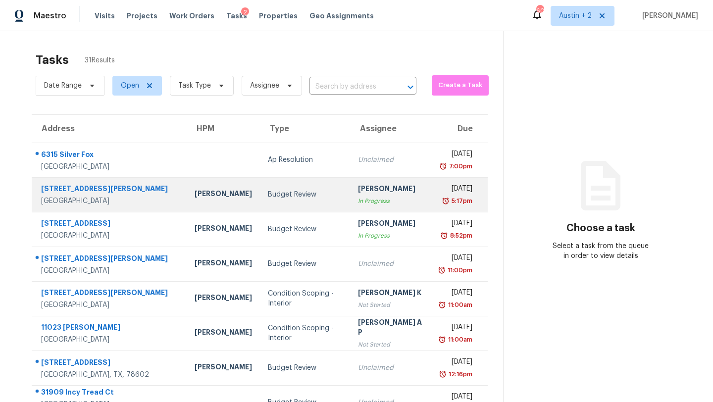
click at [264, 201] on td "Budget Review" at bounding box center [305, 194] width 91 height 35
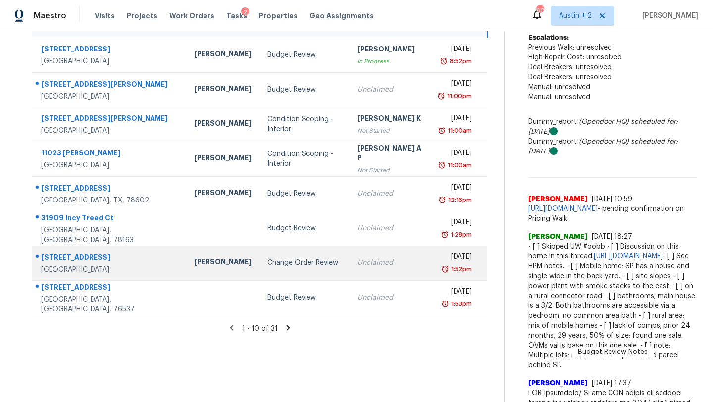
click at [272, 264] on div "Change Order Review" at bounding box center [304, 263] width 74 height 10
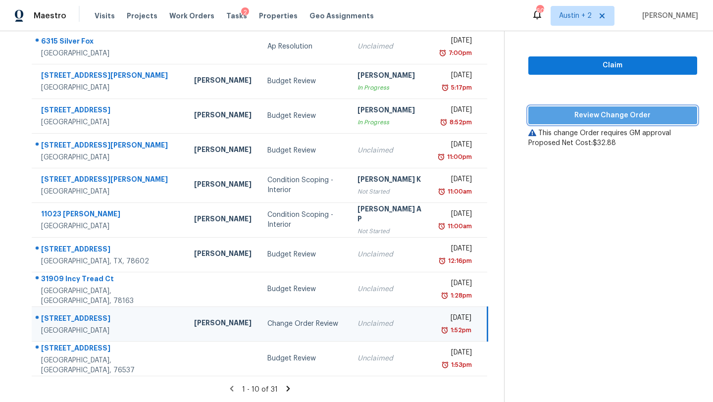
click at [553, 121] on button "Review Change Order" at bounding box center [612, 115] width 169 height 18
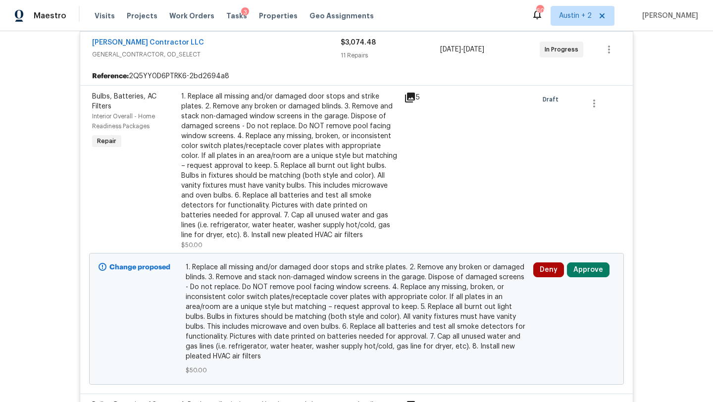
scroll to position [391, 0]
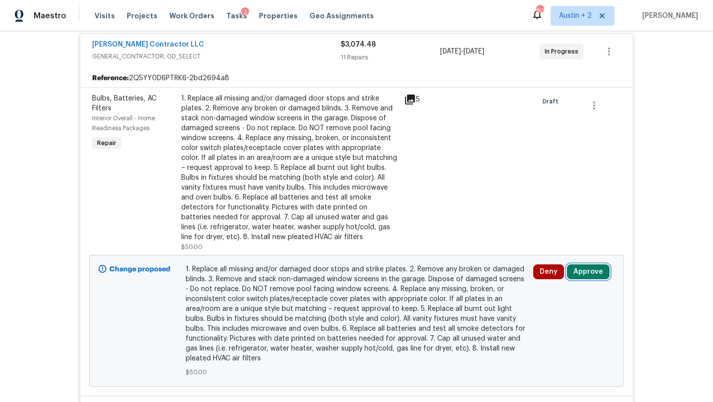
click at [585, 273] on button "Approve" at bounding box center [588, 271] width 43 height 15
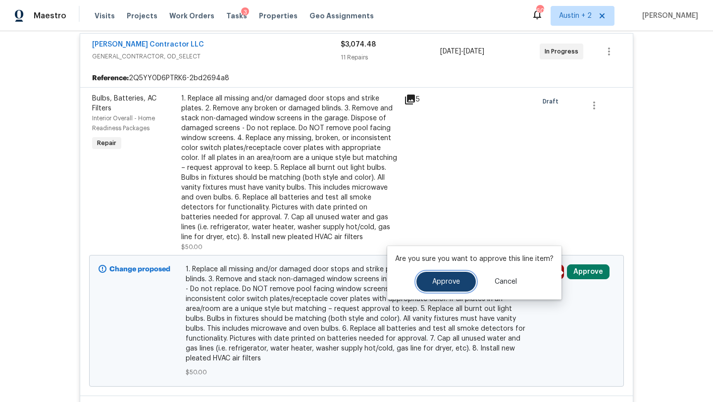
click at [457, 279] on button "Approve" at bounding box center [445, 282] width 59 height 20
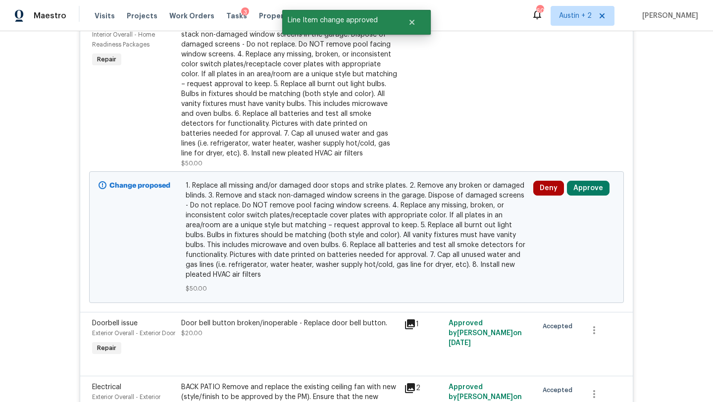
scroll to position [489, 0]
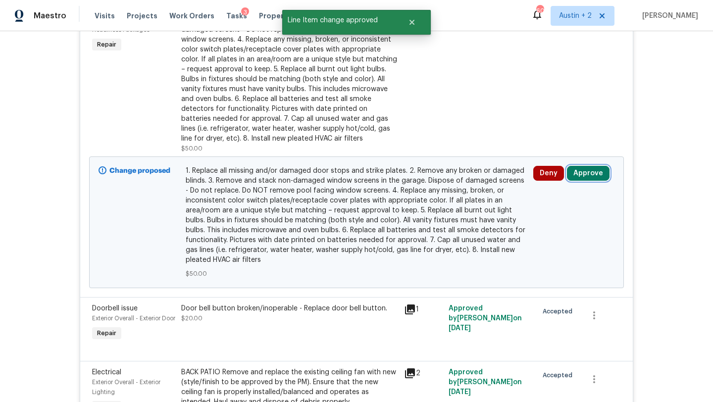
click at [601, 171] on button "Approve" at bounding box center [588, 173] width 43 height 15
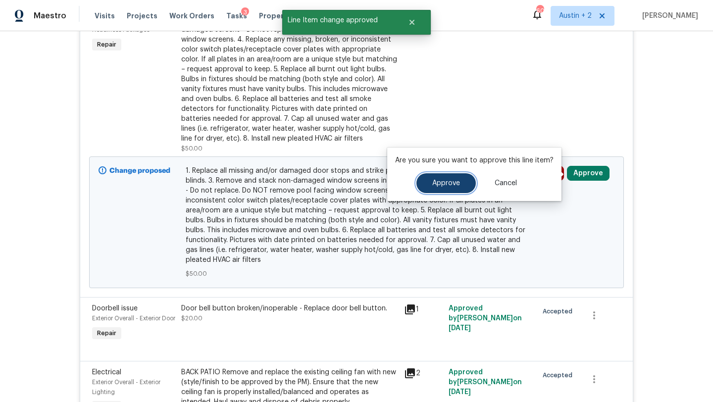
click at [439, 182] on span "Approve" at bounding box center [446, 183] width 28 height 7
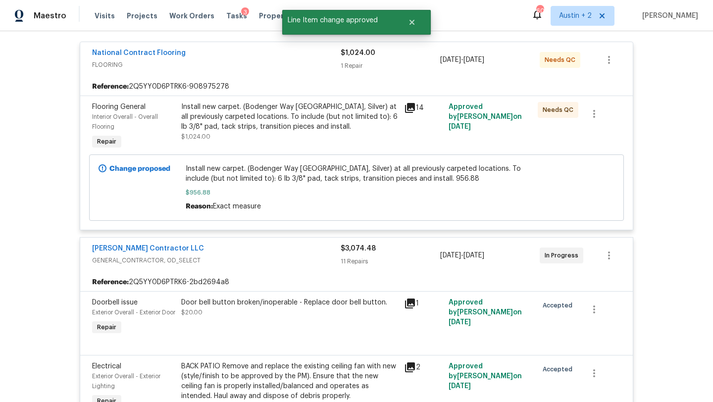
scroll to position [0, 0]
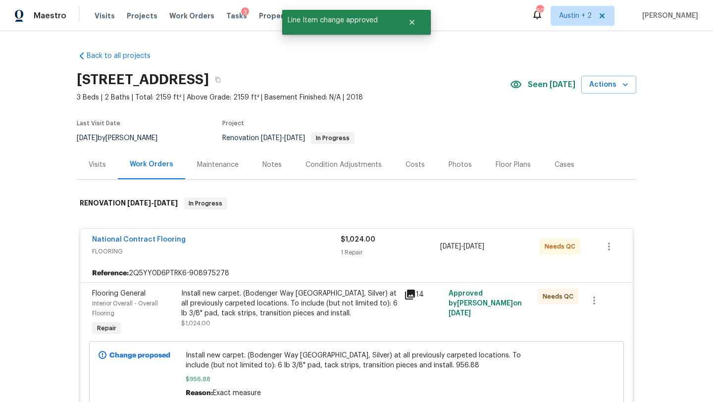
click at [411, 165] on div "Costs" at bounding box center [414, 165] width 19 height 10
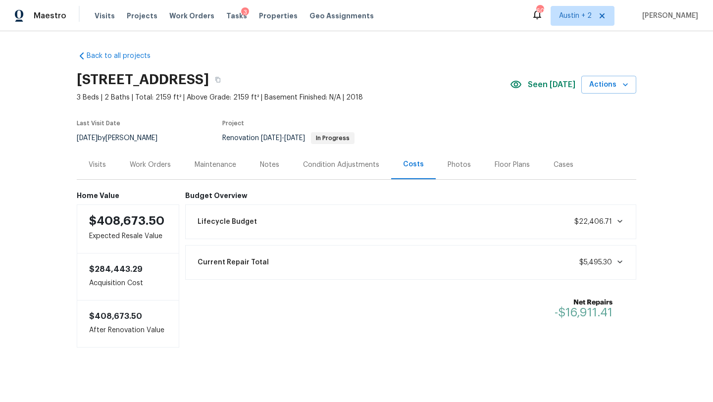
click at [260, 163] on div "Notes" at bounding box center [269, 165] width 19 height 10
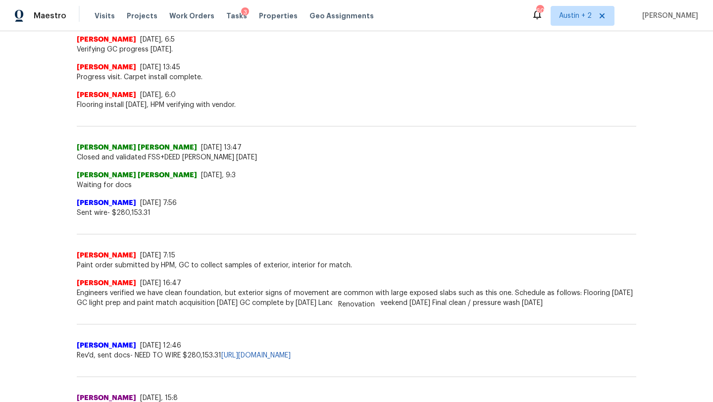
scroll to position [287, 0]
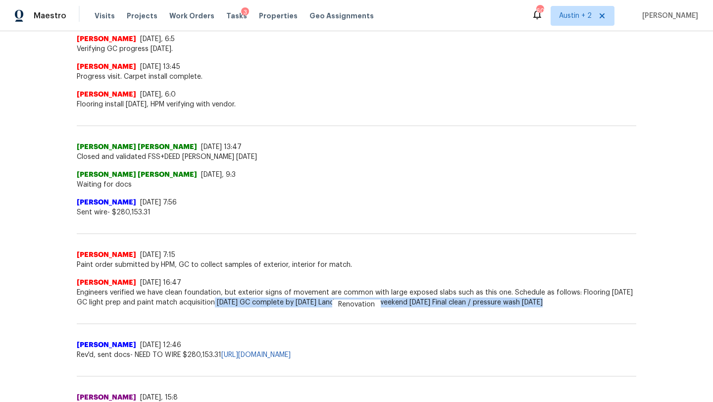
drag, startPoint x: 213, startPoint y: 300, endPoint x: 522, endPoint y: 309, distance: 309.5
click at [522, 309] on div "Renovation Chris Fuentes 8/11/25, 6:5 Verifying GC progress today. Chris Fuente…" at bounding box center [356, 392] width 559 height 782
copy span "8/8/25 GC complete by 8/11/25 Landscapers over weekend 8/10/25 Final clean / pr…"
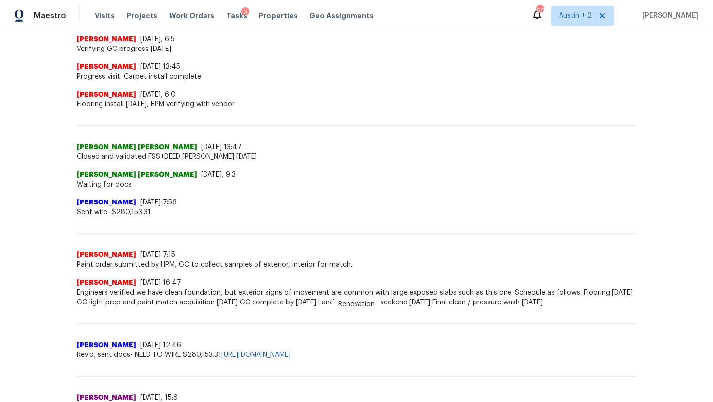
click at [184, 304] on span "Engineers verified we have clean foundation, but exterior signs of movement are…" at bounding box center [356, 298] width 559 height 20
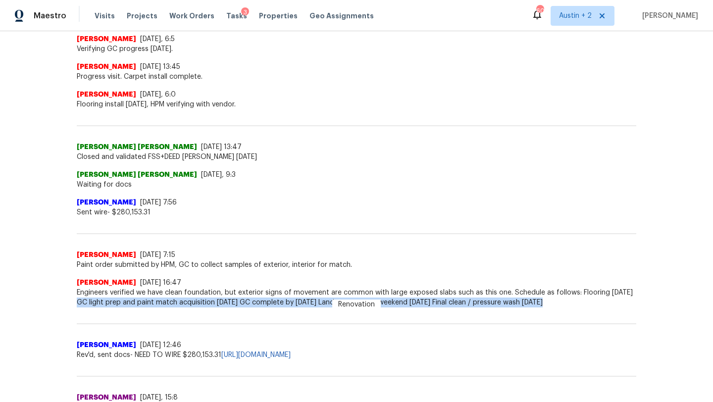
drag, startPoint x: 74, startPoint y: 301, endPoint x: 552, endPoint y: 311, distance: 478.7
click at [552, 311] on div "Back to all projects 23006 Woodlawn Rdg, San Antonio, TX 78259 3 Beds | 2 Baths…" at bounding box center [356, 216] width 713 height 371
copy span "GC light prep and paint match acquisition 8/8/25 GC complete by 8/11/25 Landsca…"
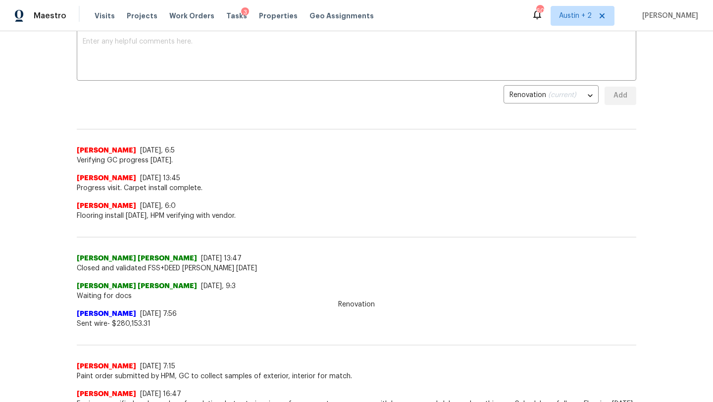
scroll to position [0, 0]
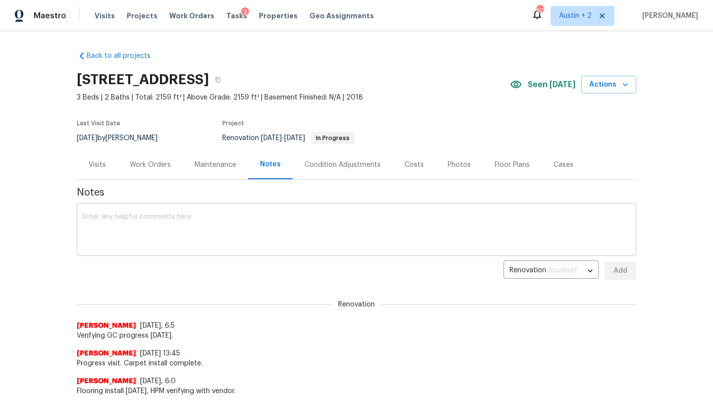
click at [307, 216] on textarea at bounding box center [356, 230] width 547 height 35
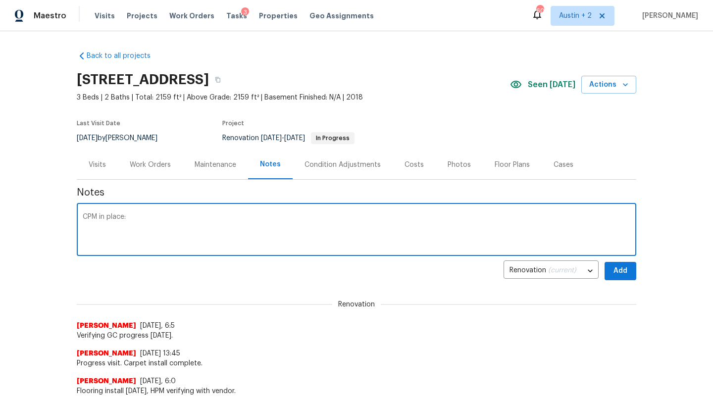
paste textarea "GC light prep and paint match acquisition 8/8/25 GC complete by 8/11/25 Landsca…"
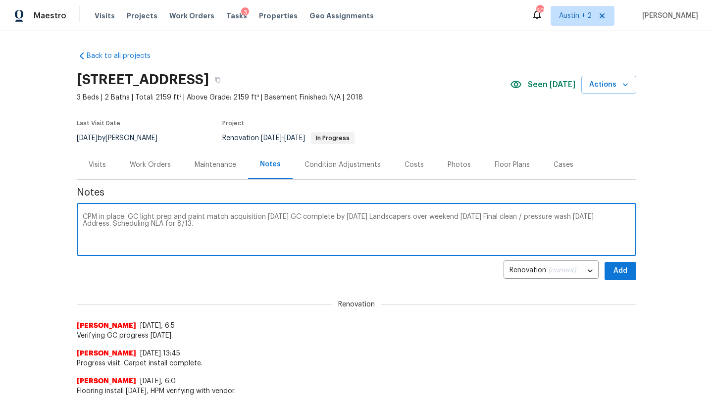
type textarea "CPM in place: GC light prep and paint match acquisition 8/8/25 GC complete by 8…"
click at [627, 270] on span "Add" at bounding box center [620, 271] width 16 height 12
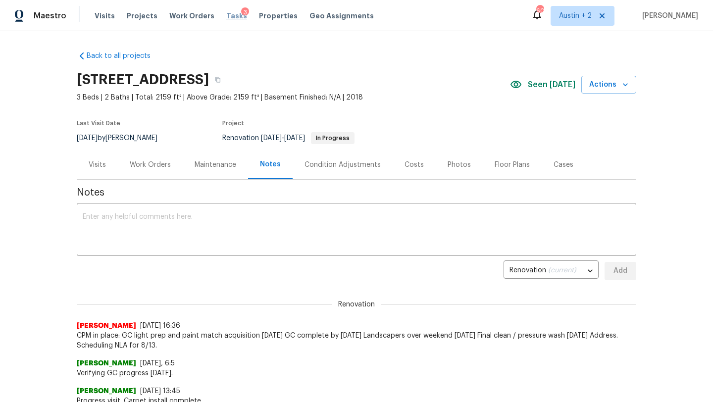
click at [226, 14] on span "Tasks" at bounding box center [236, 15] width 21 height 7
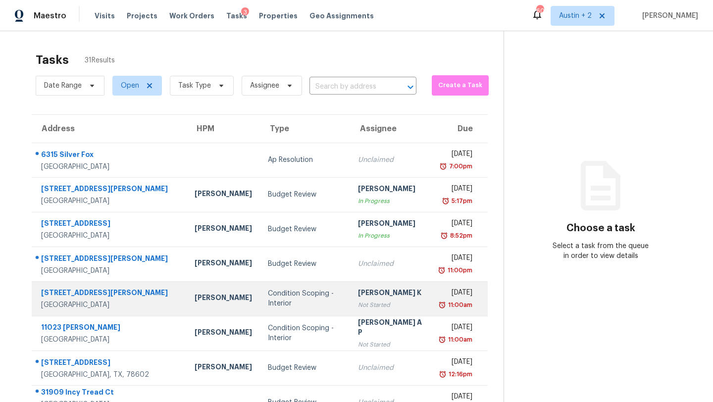
scroll to position [113, 0]
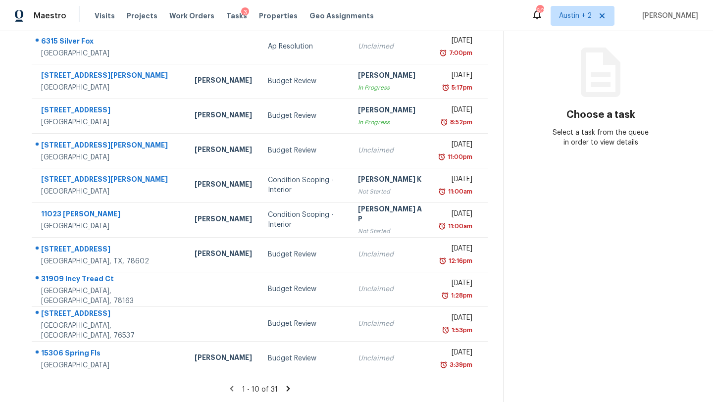
click at [284, 389] on icon at bounding box center [288, 388] width 9 height 9
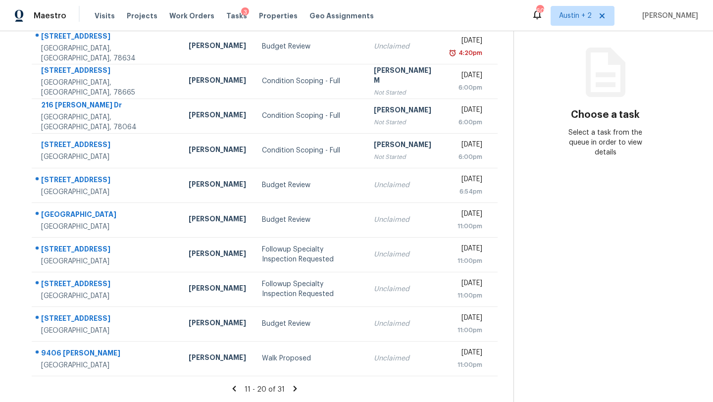
click at [291, 390] on icon at bounding box center [295, 388] width 9 height 9
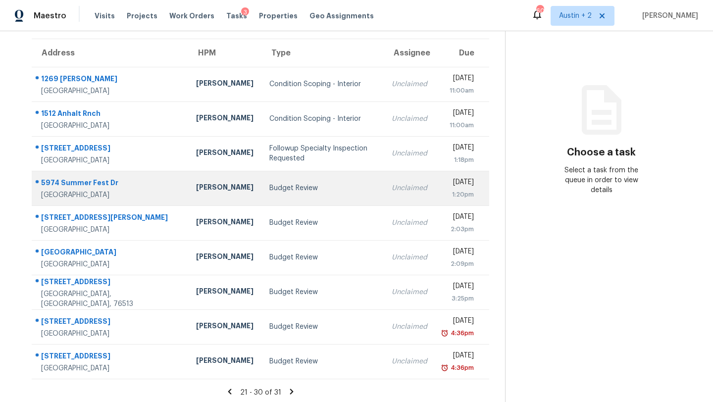
scroll to position [79, 0]
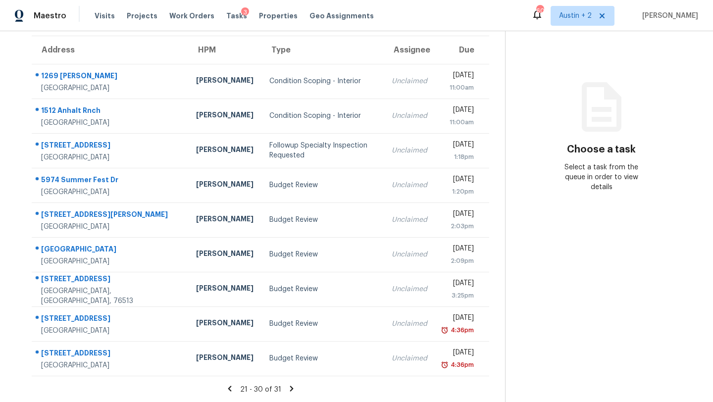
click at [287, 389] on icon at bounding box center [291, 388] width 9 height 9
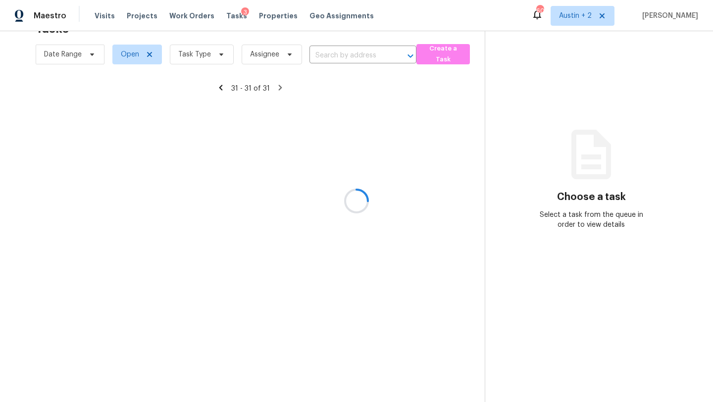
scroll to position [31, 0]
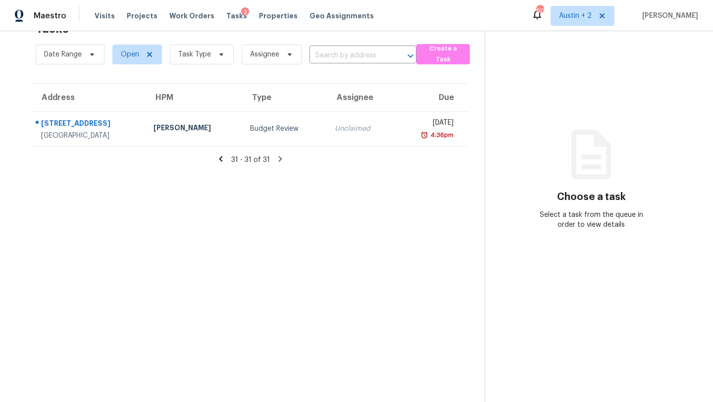
click at [221, 159] on icon at bounding box center [220, 158] width 3 height 5
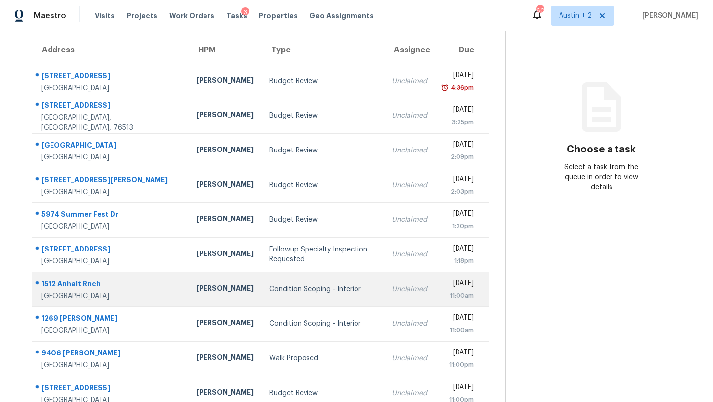
scroll to position [113, 0]
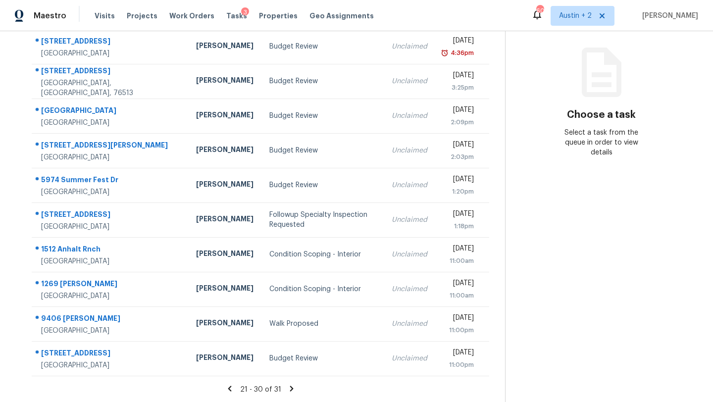
click at [225, 388] on icon at bounding box center [229, 388] width 9 height 9
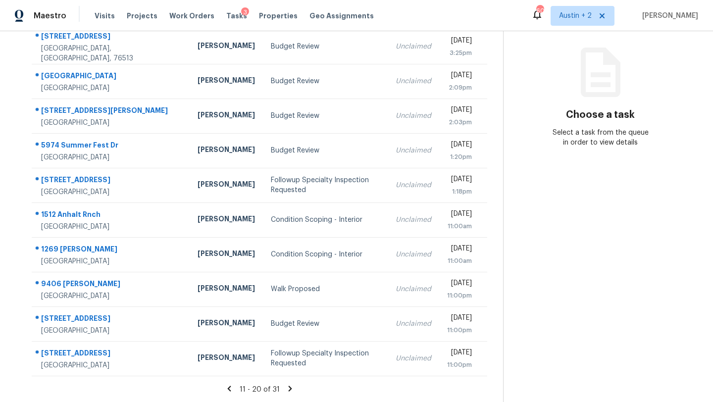
click at [228, 388] on icon at bounding box center [229, 388] width 9 height 9
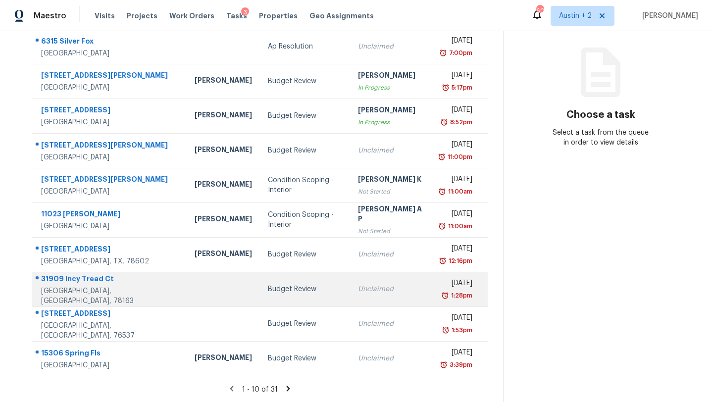
click at [268, 287] on div "Budget Review" at bounding box center [305, 289] width 75 height 10
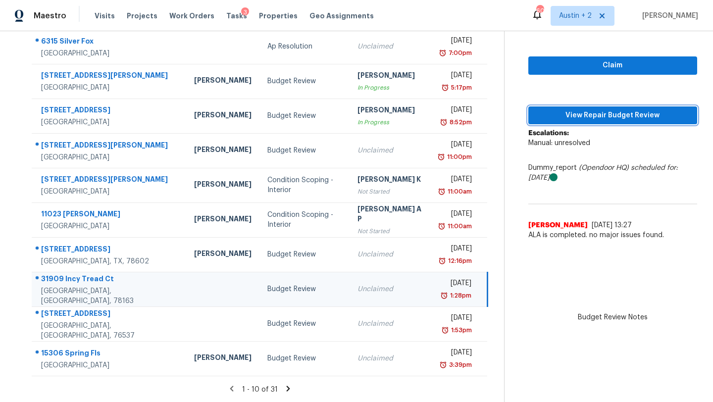
click at [559, 115] on span "View Repair Budget Review" at bounding box center [612, 115] width 153 height 12
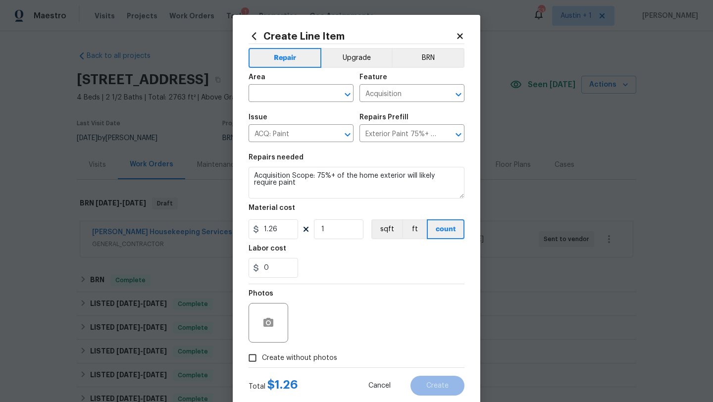
scroll to position [184, 0]
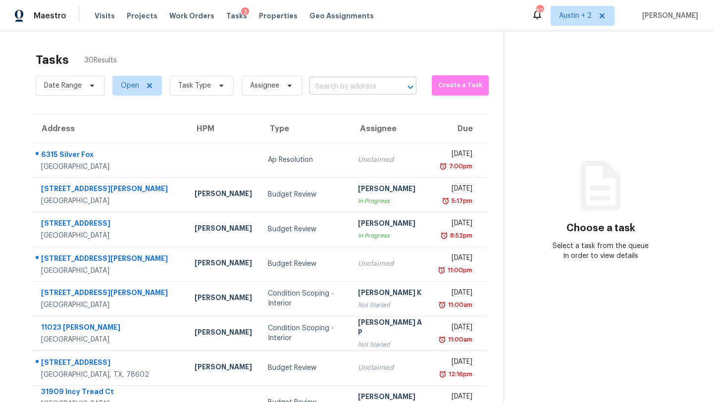
click at [329, 91] on input "text" at bounding box center [348, 86] width 79 height 15
type input "6900 val"
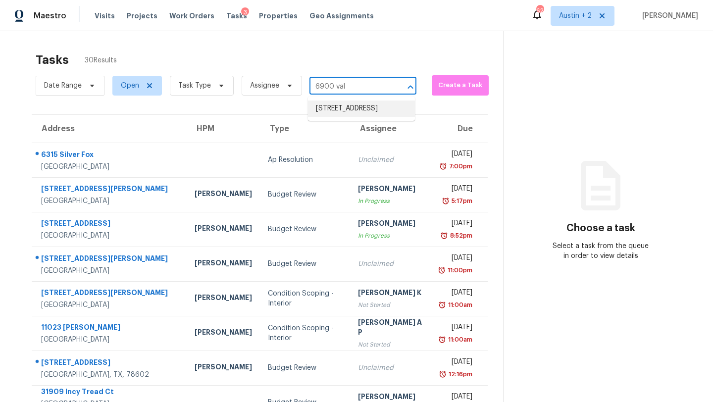
click at [331, 117] on li "[STREET_ADDRESS]" at bounding box center [361, 108] width 107 height 16
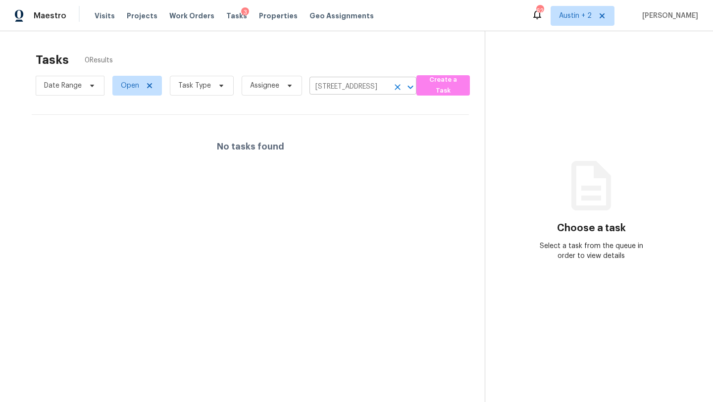
click at [353, 80] on input "[STREET_ADDRESS]" at bounding box center [348, 86] width 79 height 15
click at [354, 111] on li "[STREET_ADDRESS]" at bounding box center [361, 108] width 107 height 16
click at [127, 18] on span "Projects" at bounding box center [142, 16] width 31 height 10
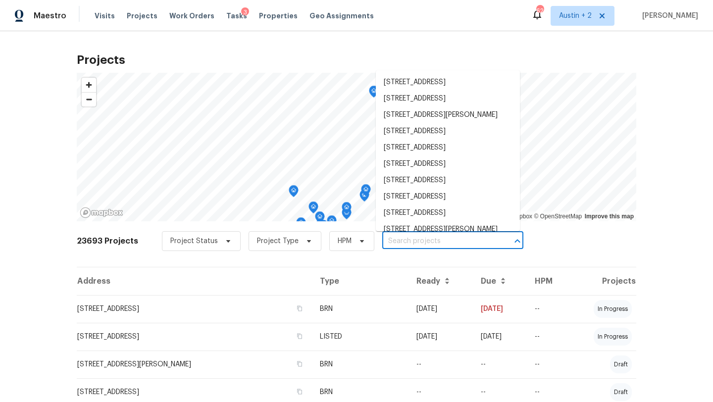
click at [398, 240] on input "text" at bounding box center [438, 241] width 113 height 15
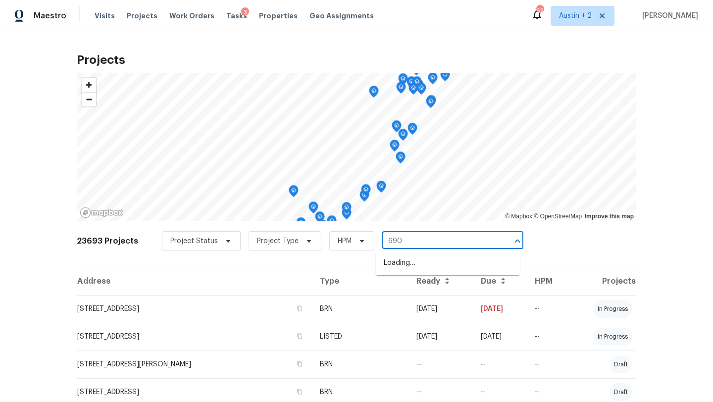
type input "6900"
click at [398, 270] on li "[STREET_ADDRESS]" at bounding box center [448, 263] width 144 height 16
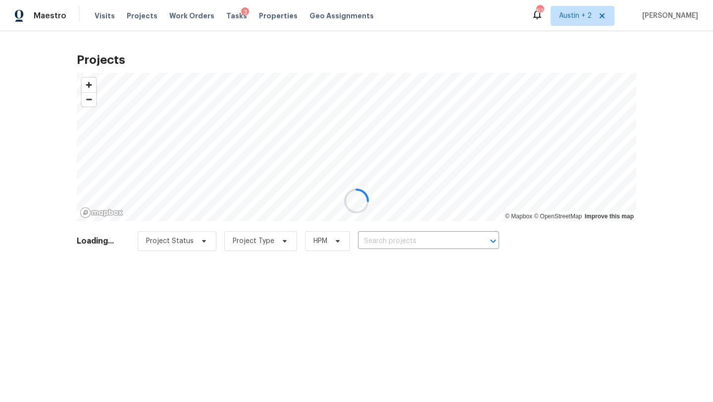
type input "[STREET_ADDRESS]"
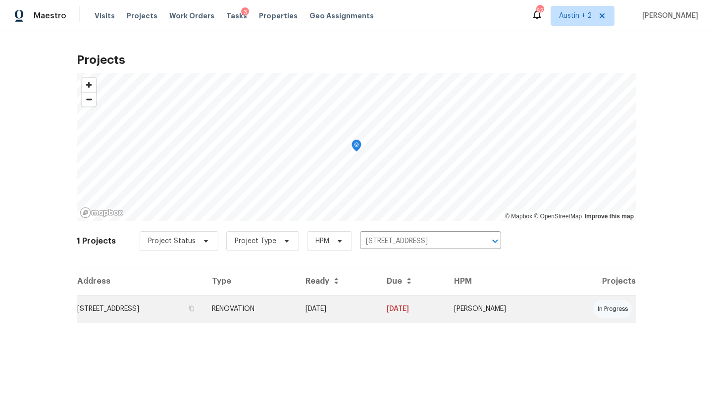
click at [138, 309] on td "[STREET_ADDRESS]" at bounding box center [140, 309] width 127 height 28
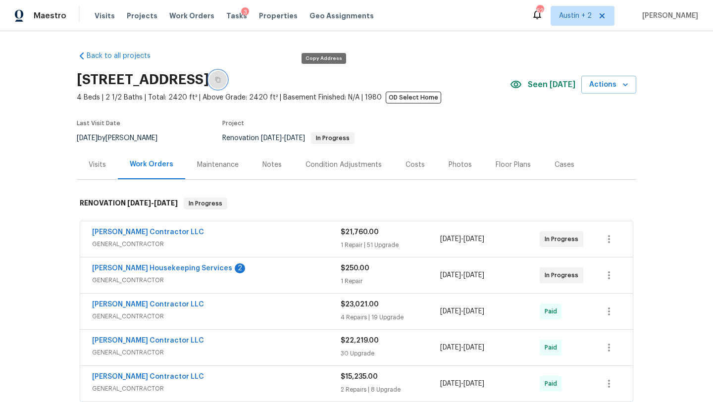
click at [220, 78] on icon "button" at bounding box center [217, 79] width 5 height 5
click at [221, 81] on icon "button" at bounding box center [218, 80] width 6 height 6
